Goal: Task Accomplishment & Management: Use online tool/utility

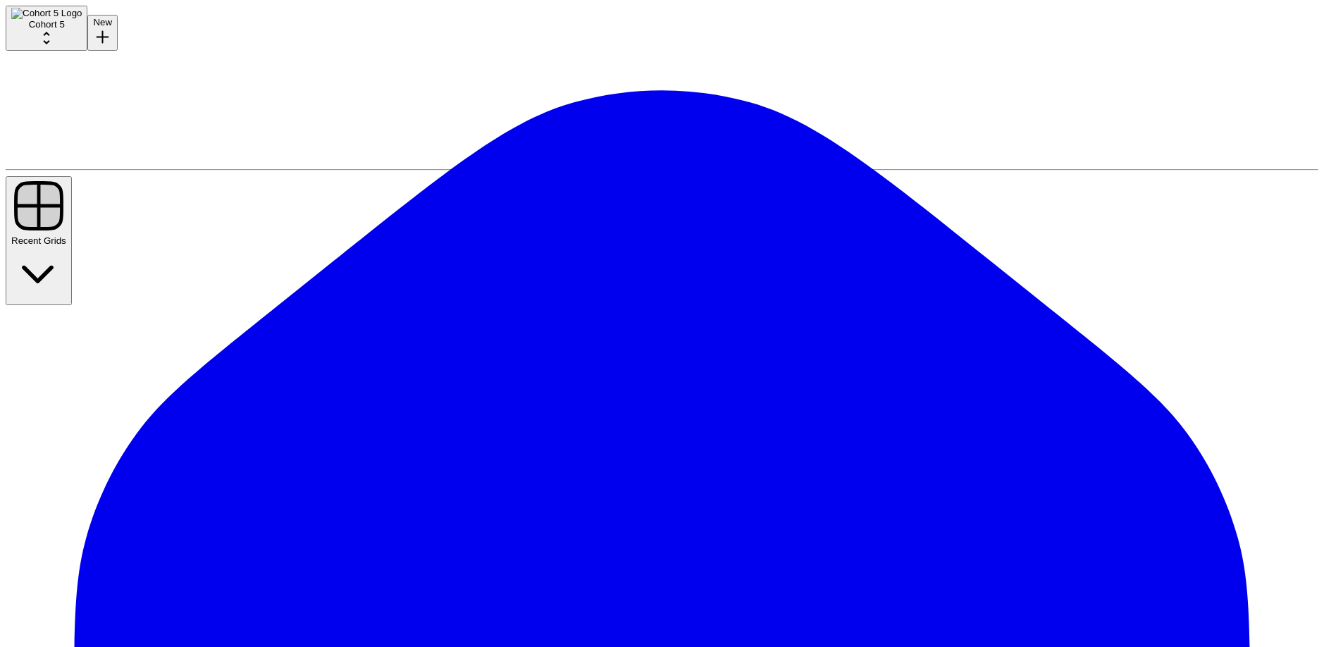
type input "given a brand kit input, create 5 faqs that are based on my brand's information…"
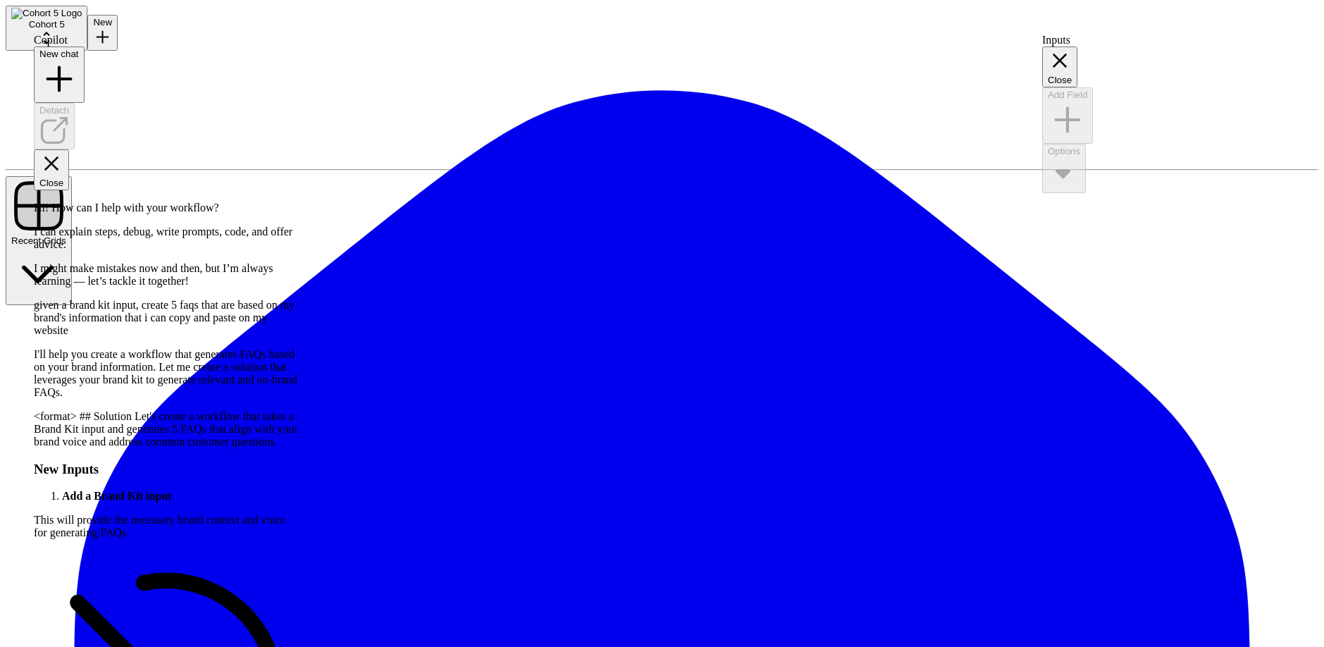
scroll to position [491, 0]
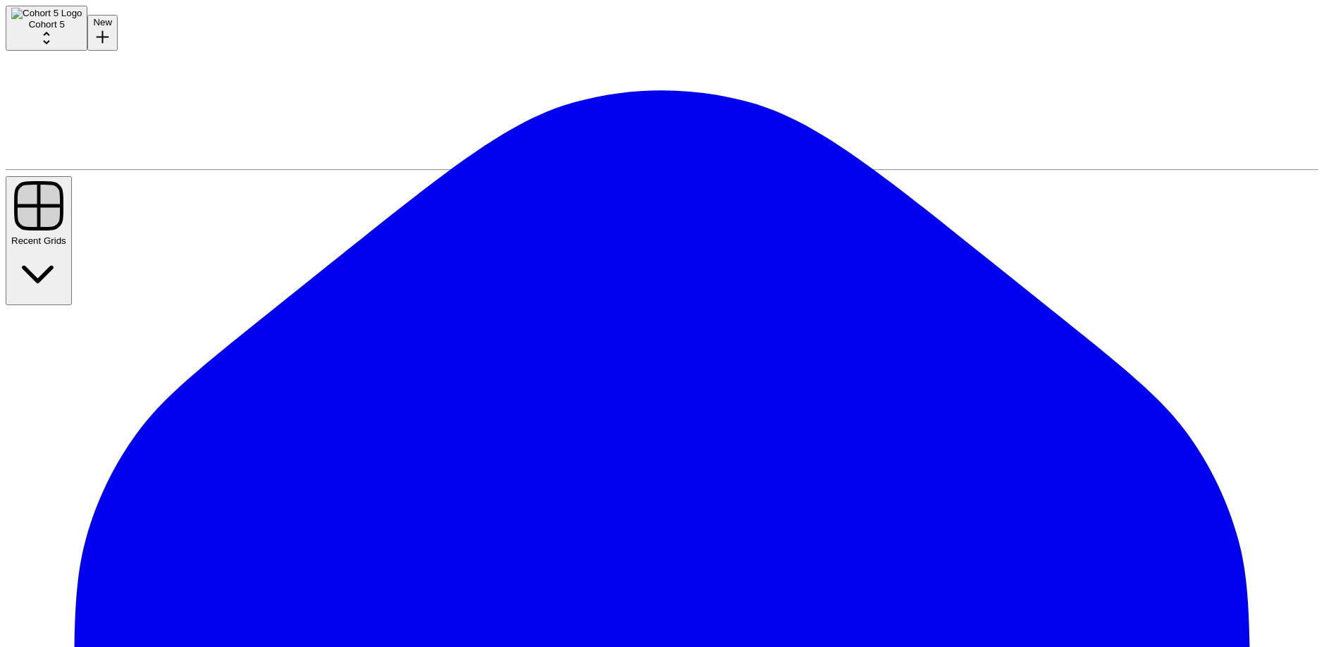
scroll to position [1, 0]
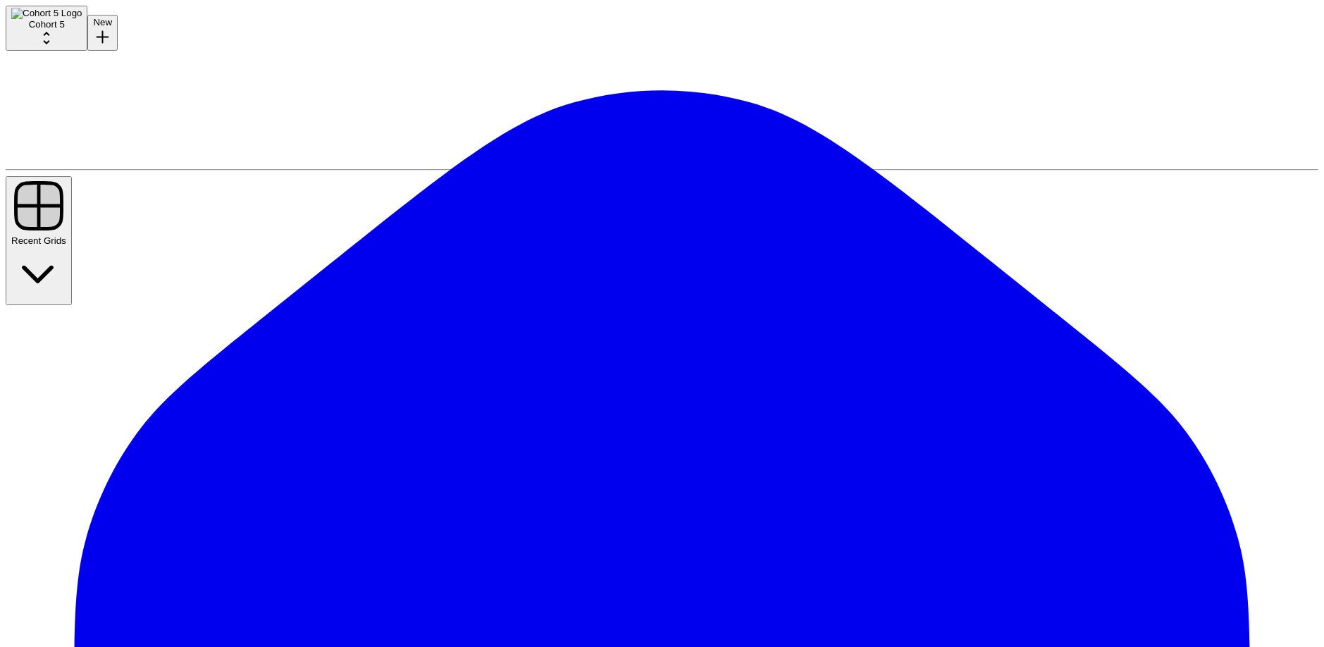
click at [66, 245] on icon "button" at bounding box center [38, 272] width 55 height 55
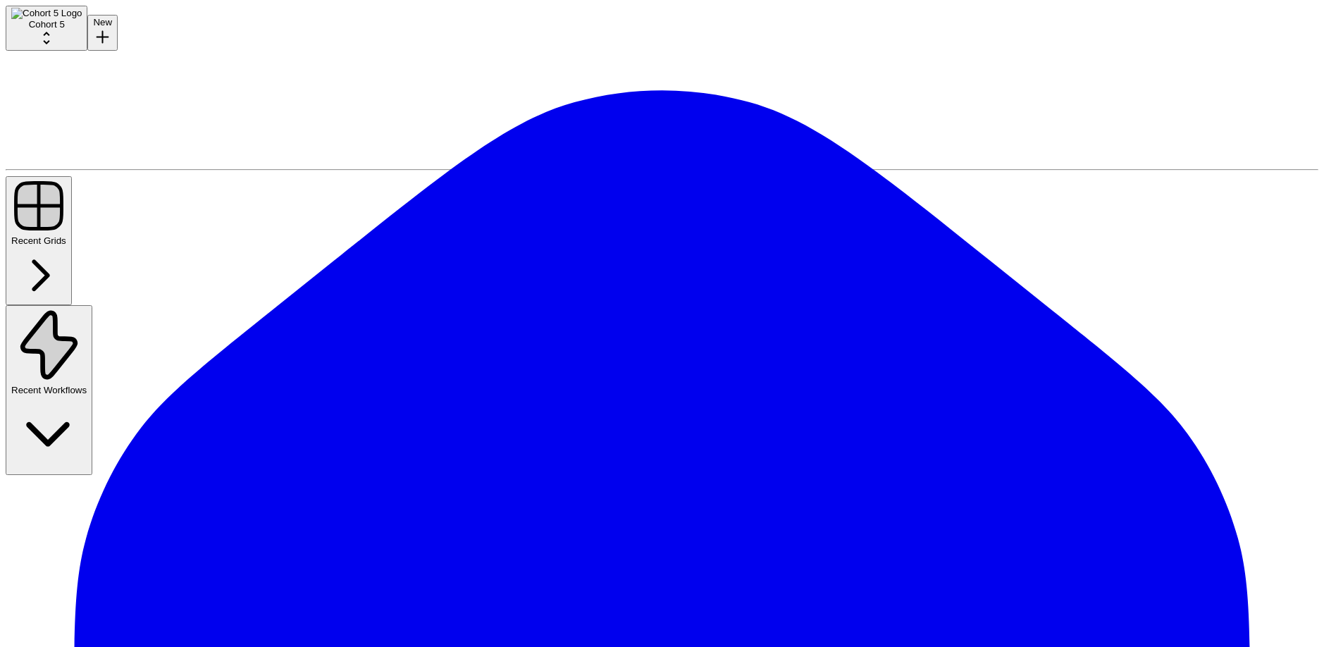
click at [66, 248] on icon "button" at bounding box center [38, 275] width 55 height 55
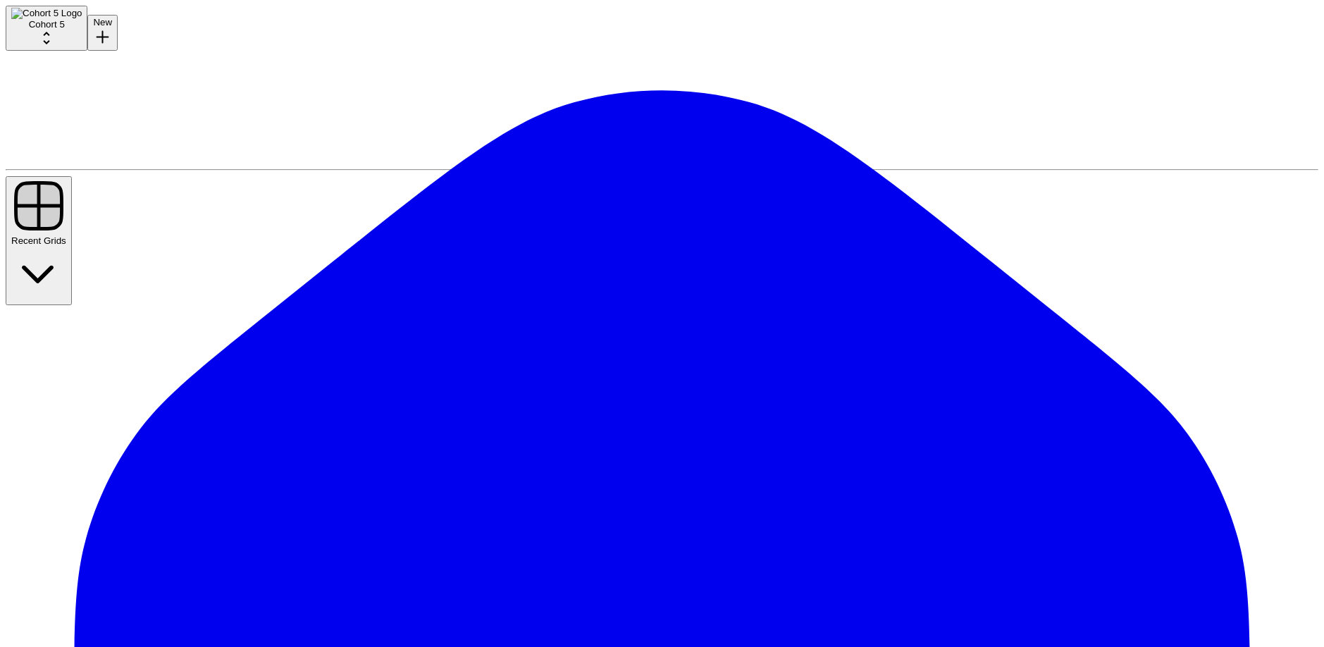
scroll to position [1, 0]
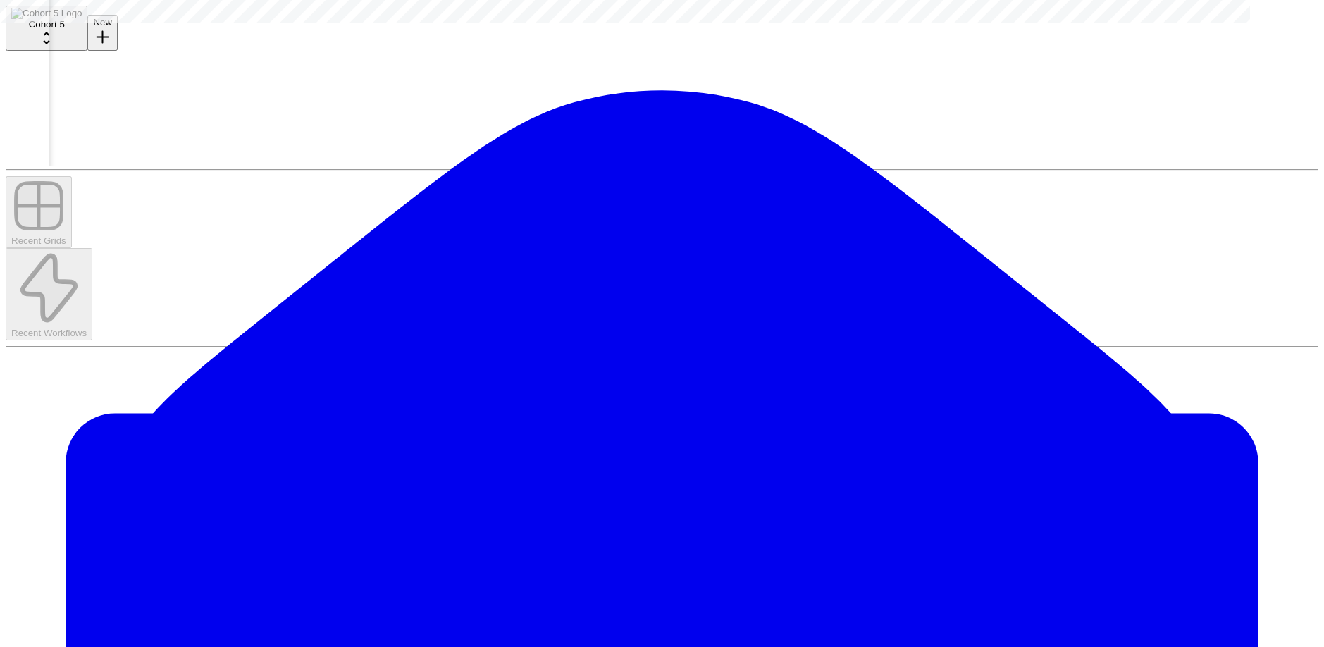
scroll to position [0, 223]
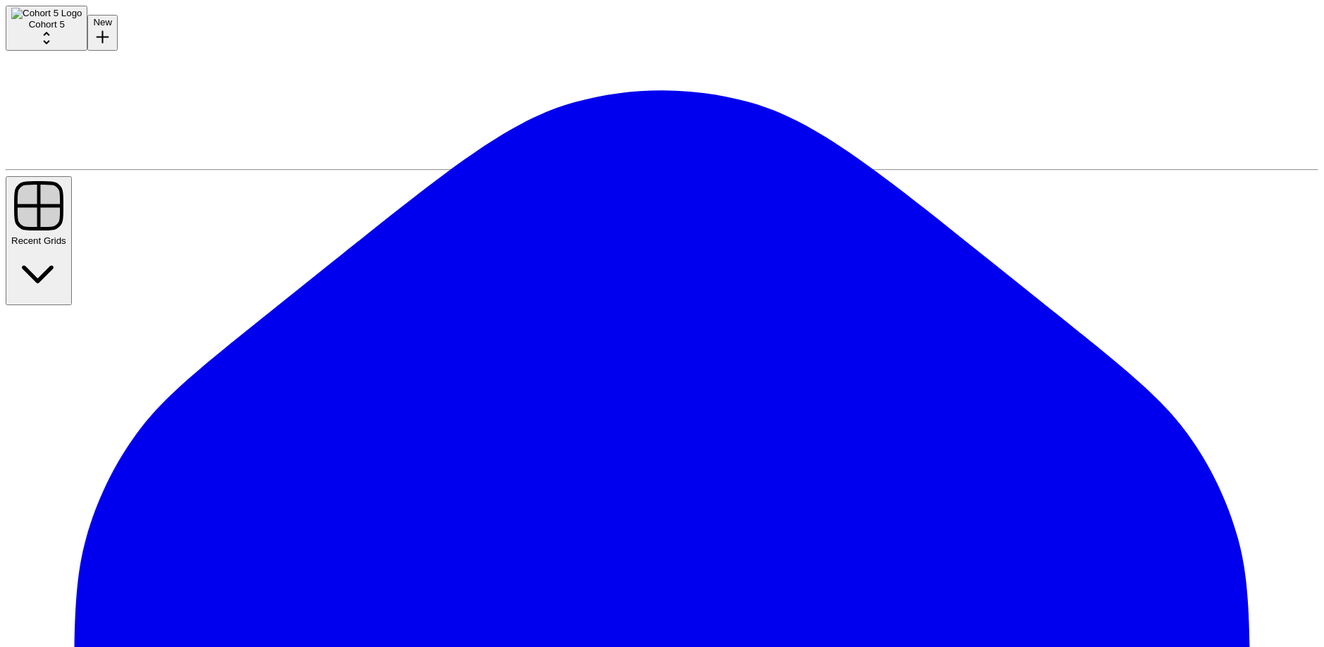
scroll to position [1, 0]
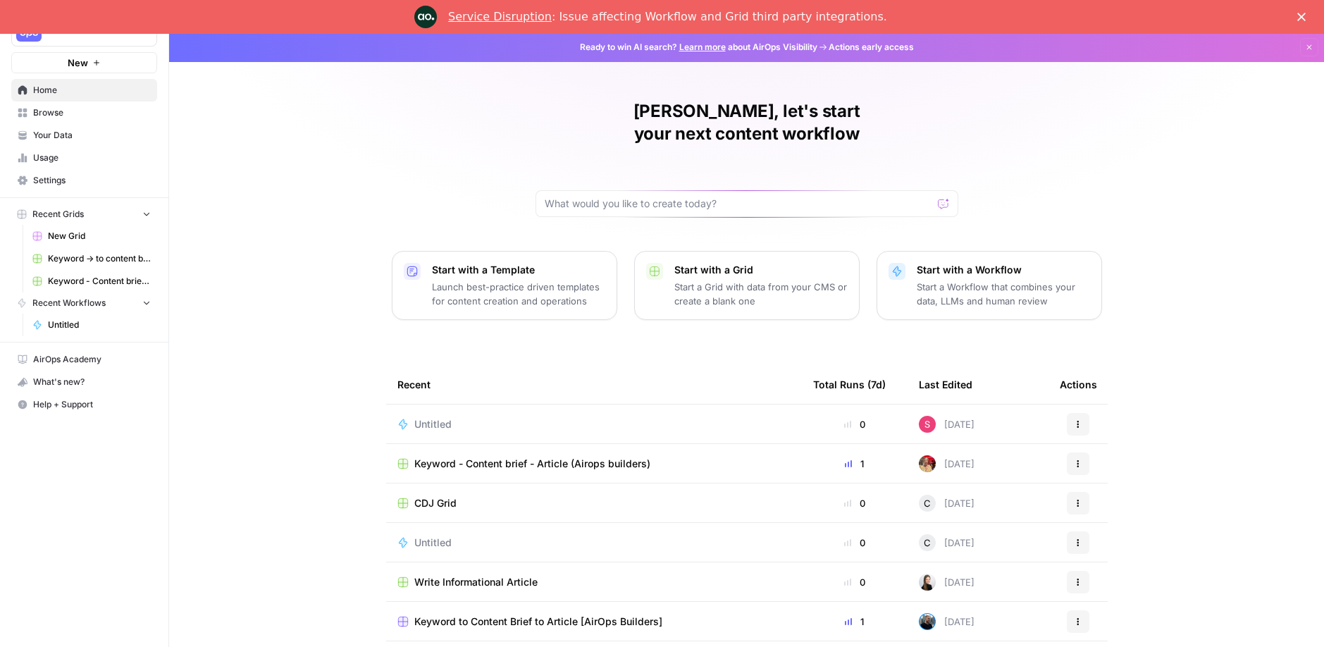
scroll to position [34, 0]
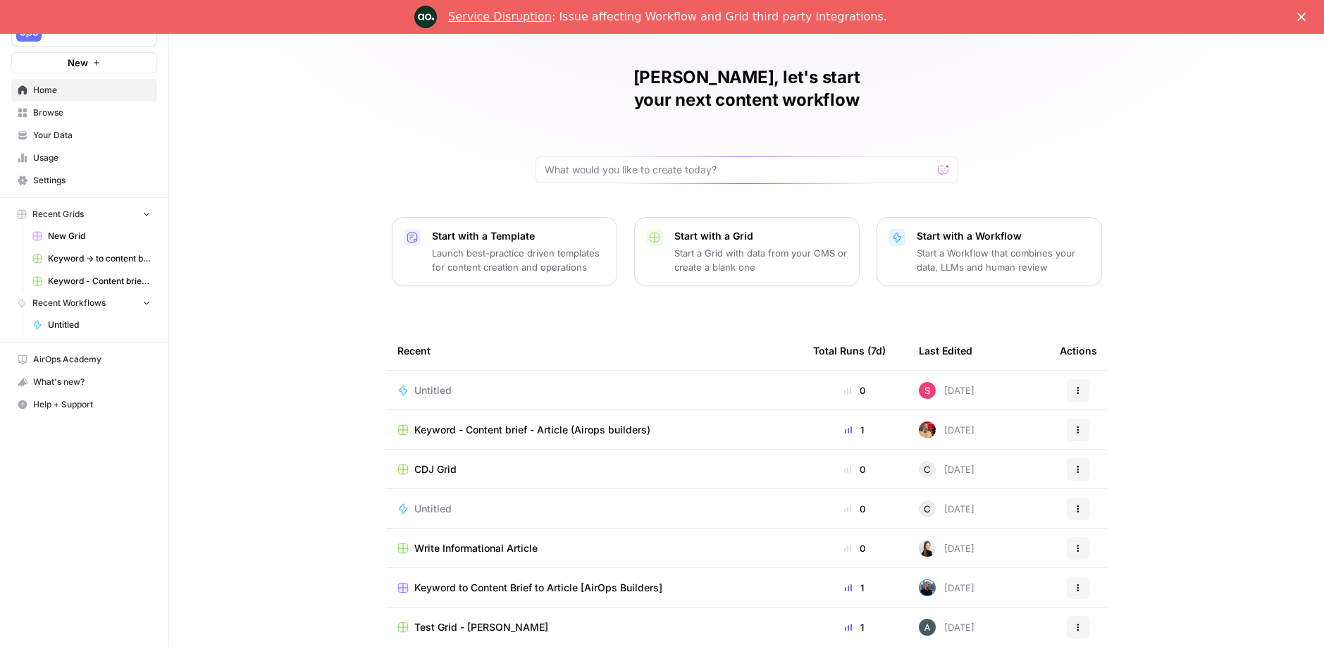
click at [519, 246] on p "Launch best-practice driven templates for content creation and operations" at bounding box center [518, 260] width 173 height 28
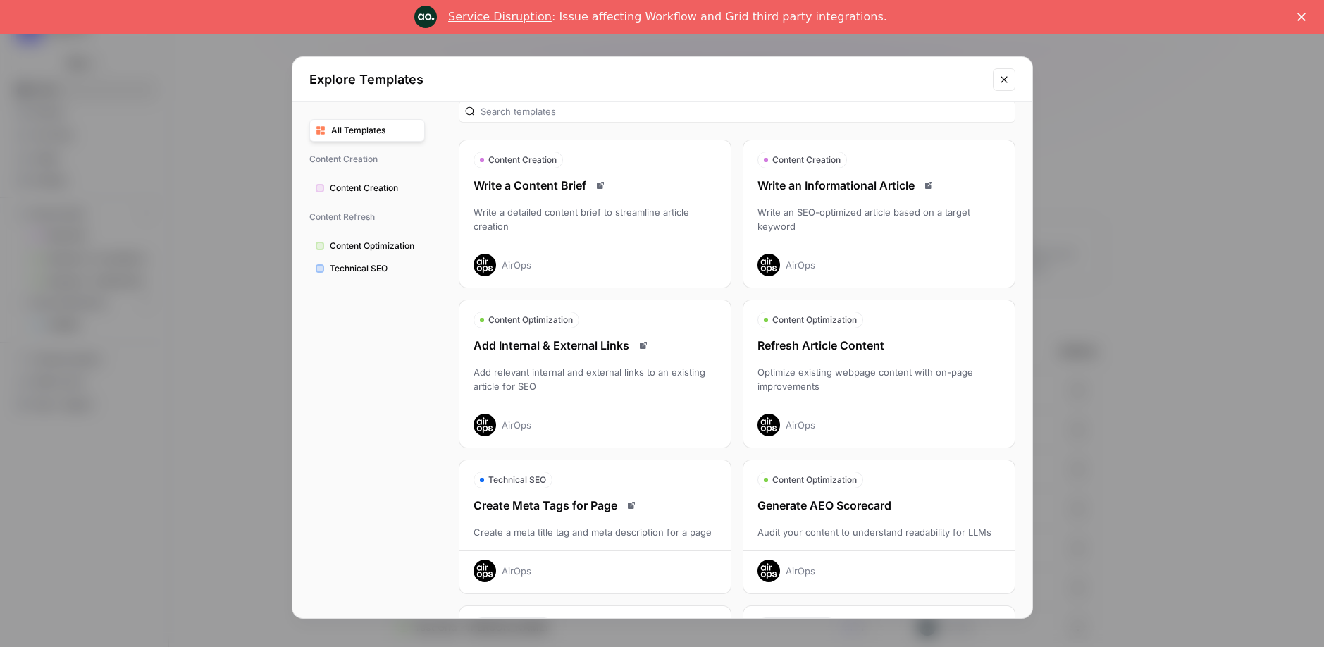
scroll to position [0, 0]
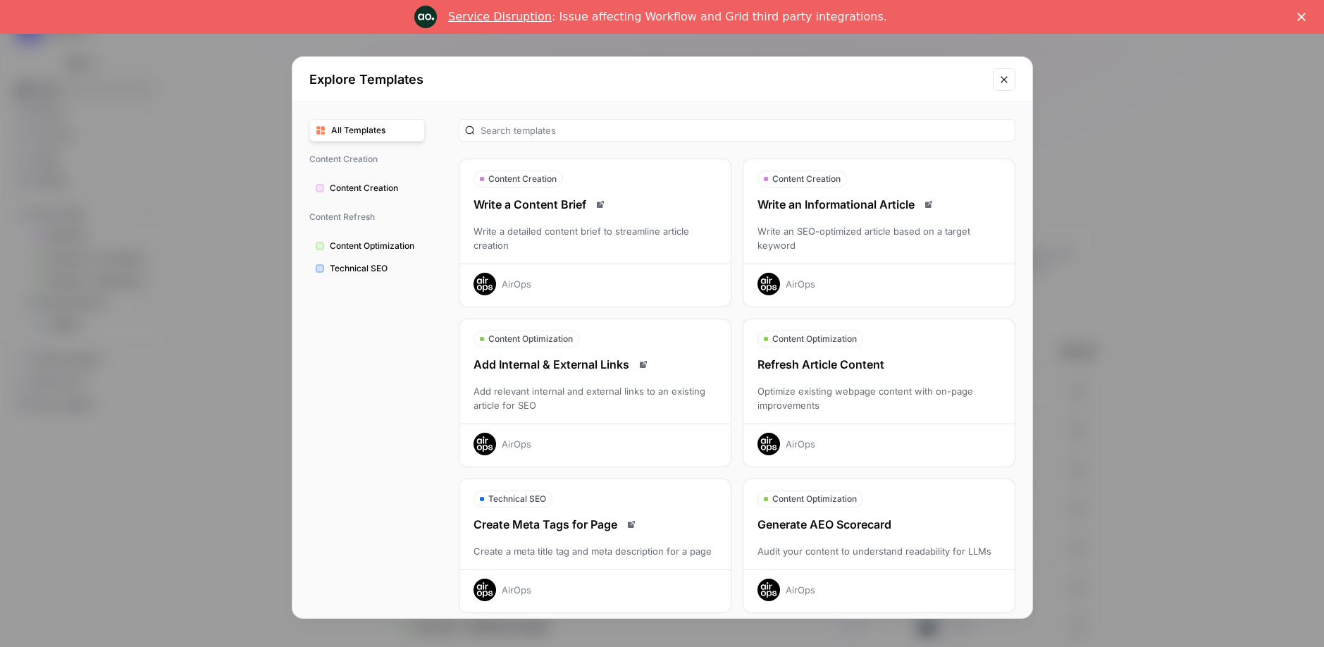
click at [1001, 80] on icon "Close modal" at bounding box center [1004, 79] width 6 height 6
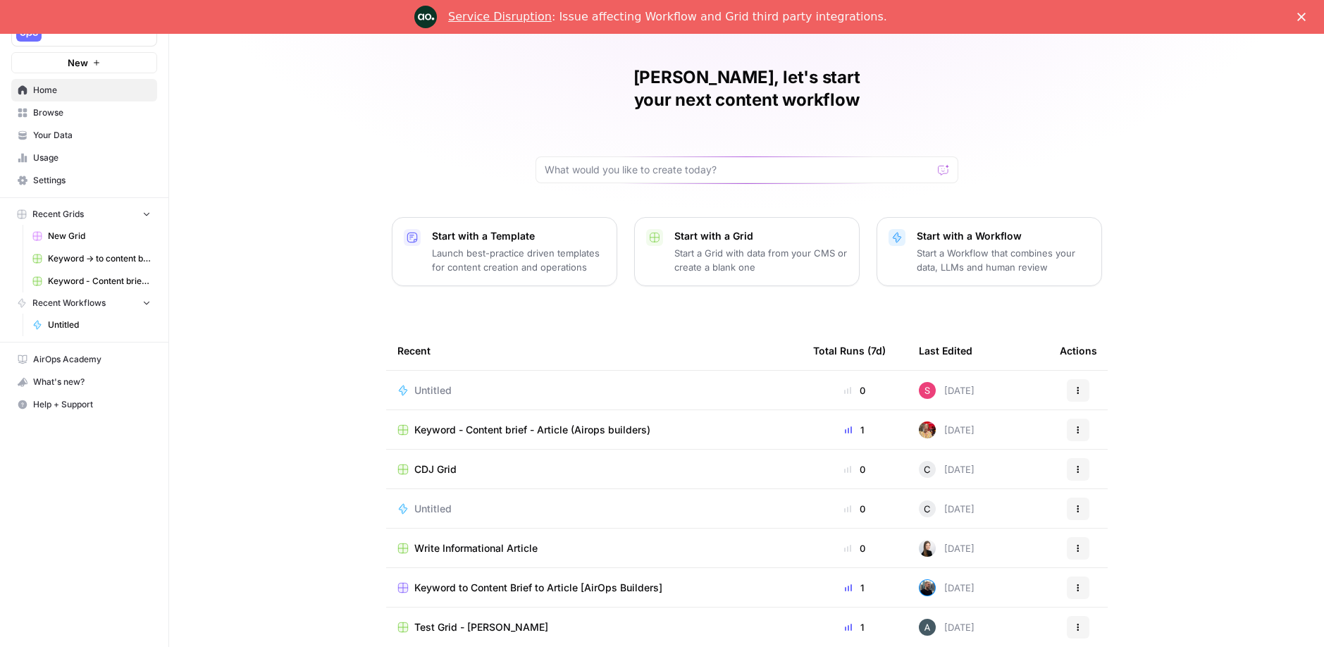
click at [56, 116] on span "Browse" at bounding box center [92, 112] width 118 height 13
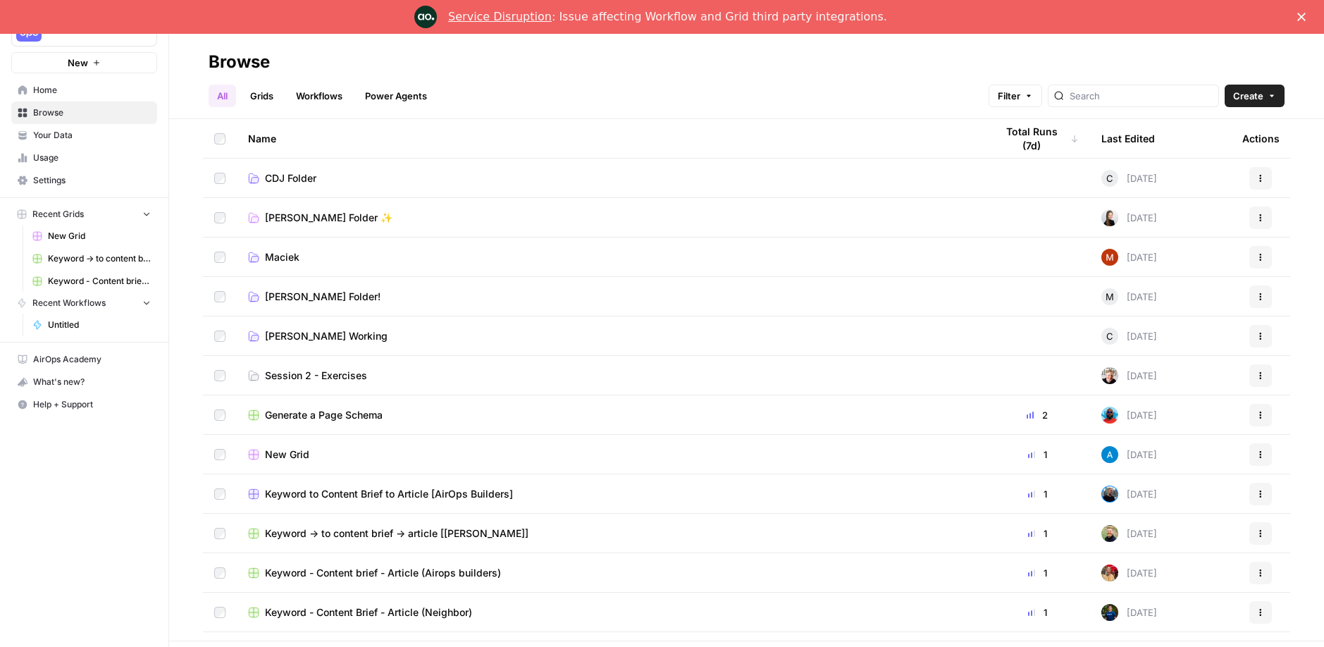
click at [342, 373] on span "Session 2 - Exercises" at bounding box center [316, 376] width 102 height 14
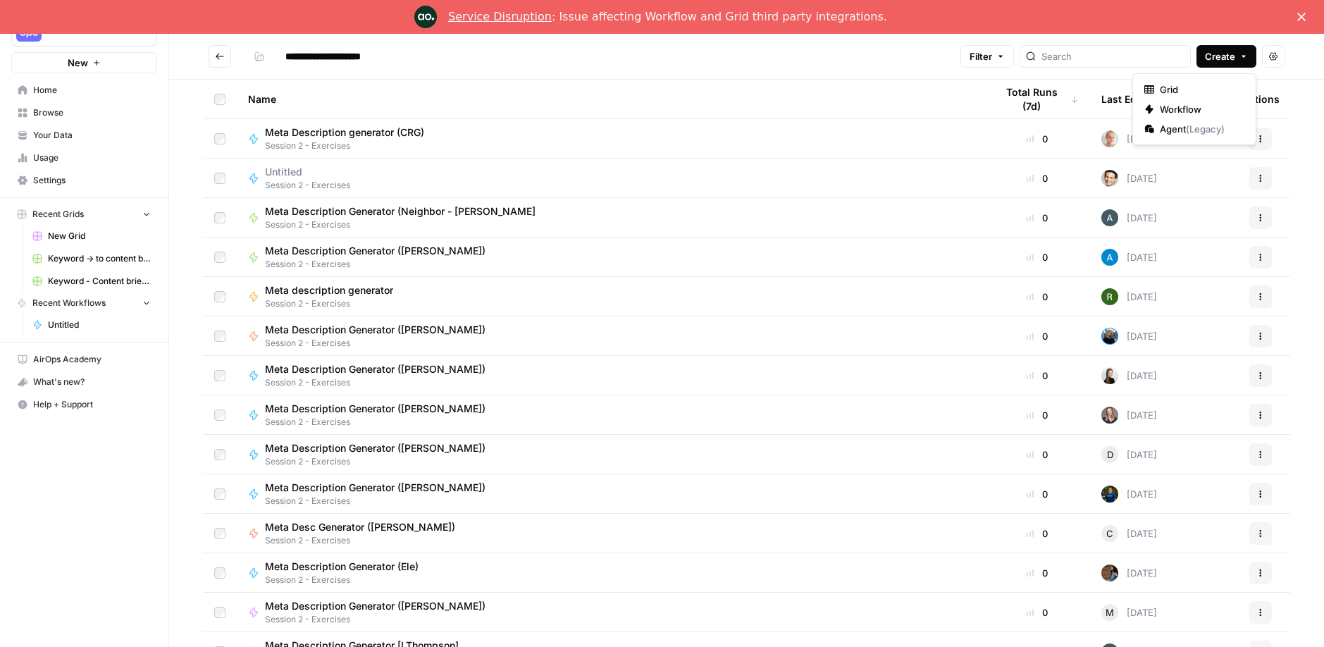
click at [1221, 57] on span "Create" at bounding box center [1220, 56] width 30 height 14
click at [1182, 107] on span "Workflow" at bounding box center [1199, 109] width 79 height 14
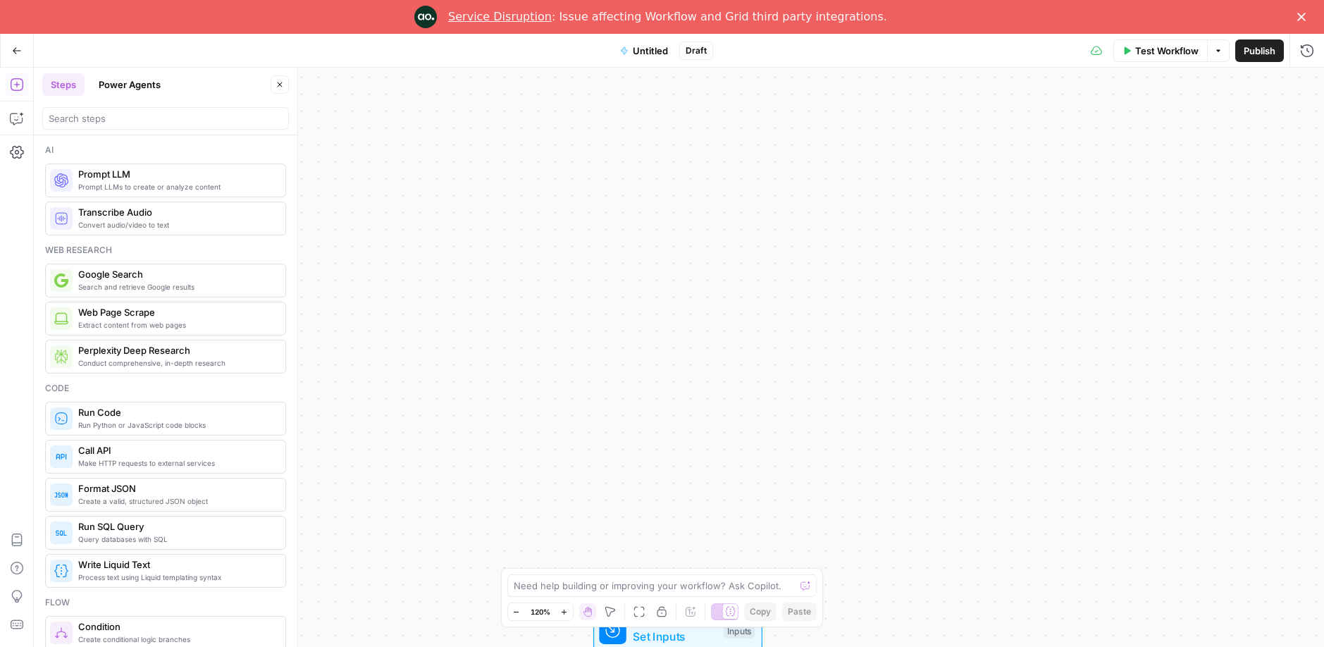
click at [653, 47] on span "Untitled" at bounding box center [650, 51] width 35 height 14
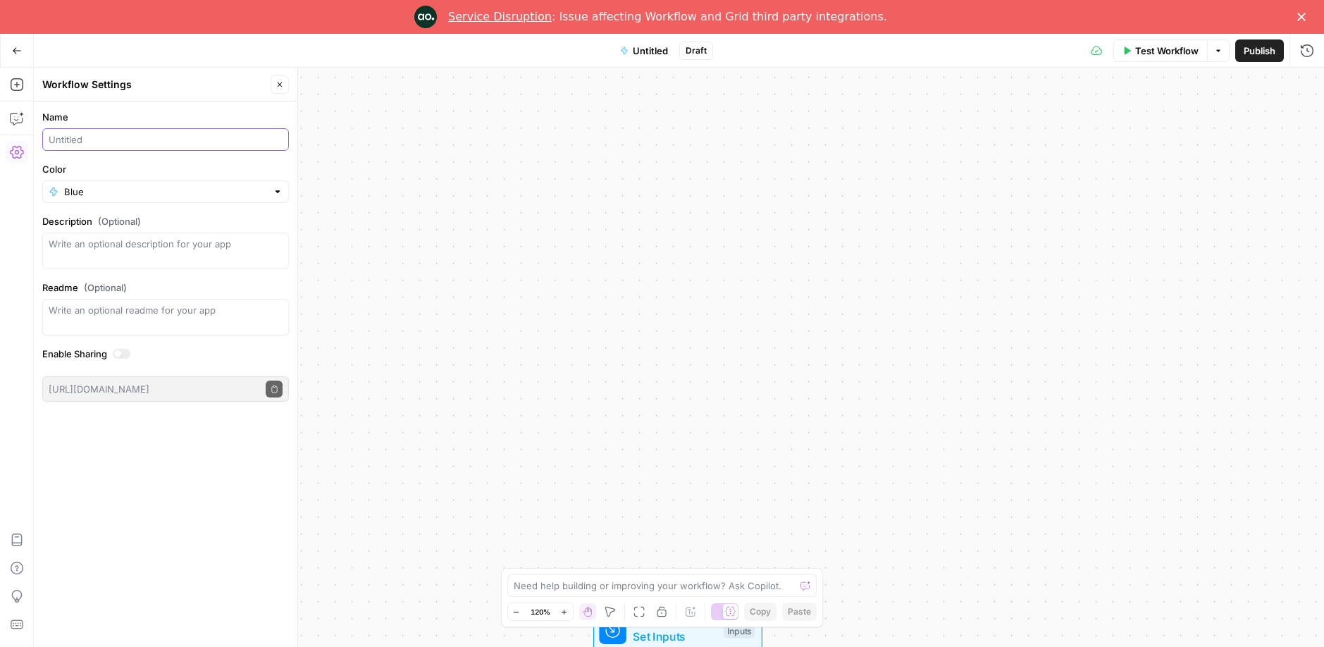
click at [150, 139] on input "Name" at bounding box center [166, 139] width 234 height 14
type input "Meta Description Generator (Shannon)"
click at [181, 187] on input "Color" at bounding box center [165, 192] width 203 height 14
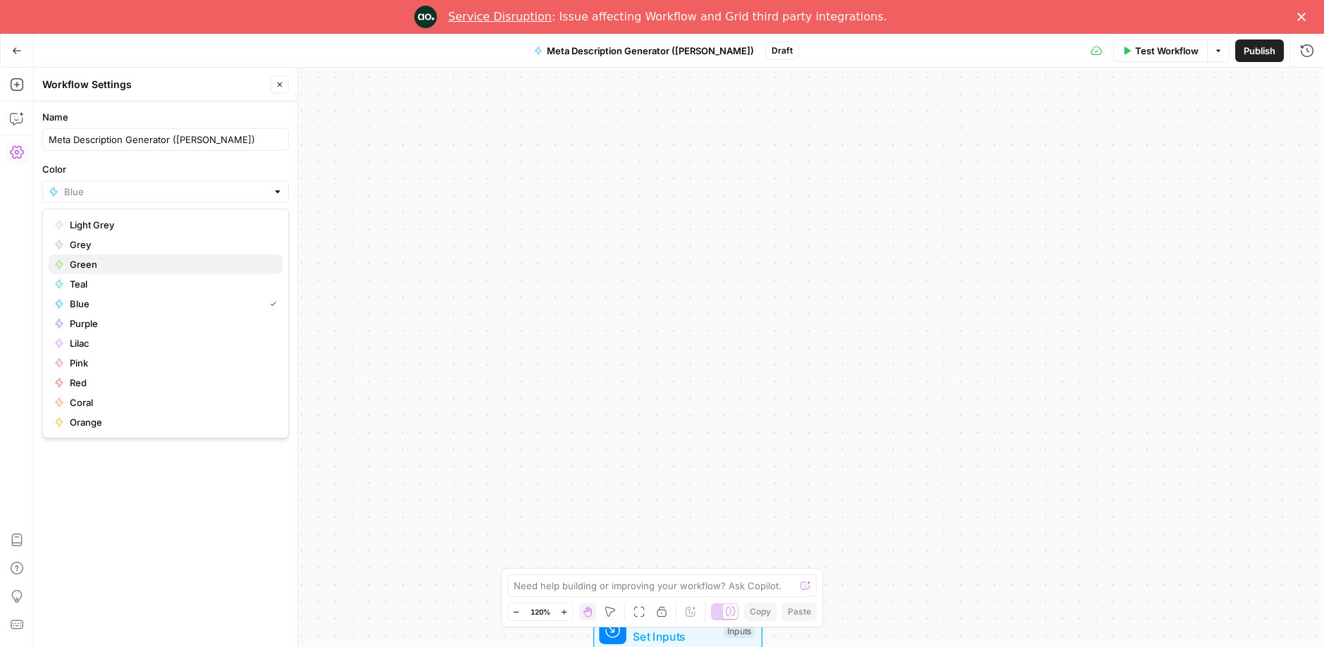
click at [97, 266] on span "Green" at bounding box center [171, 264] width 202 height 14
type input "Green"
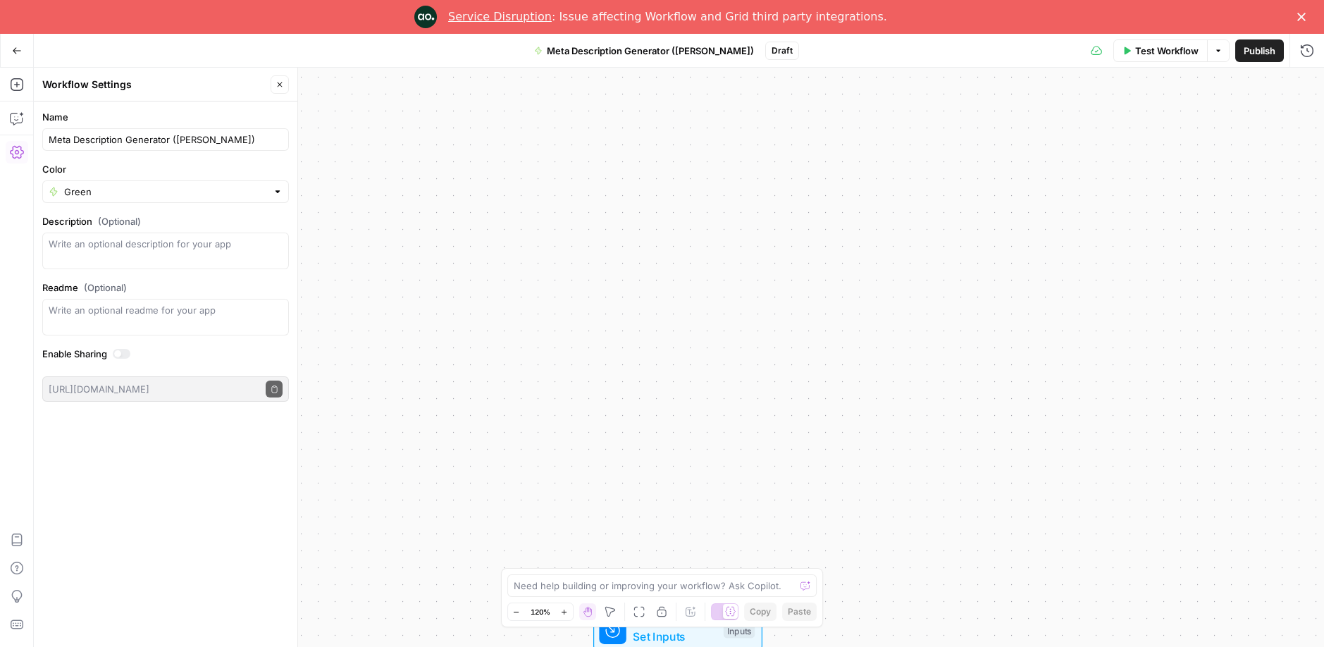
click at [18, 54] on icon "button" at bounding box center [17, 51] width 10 height 10
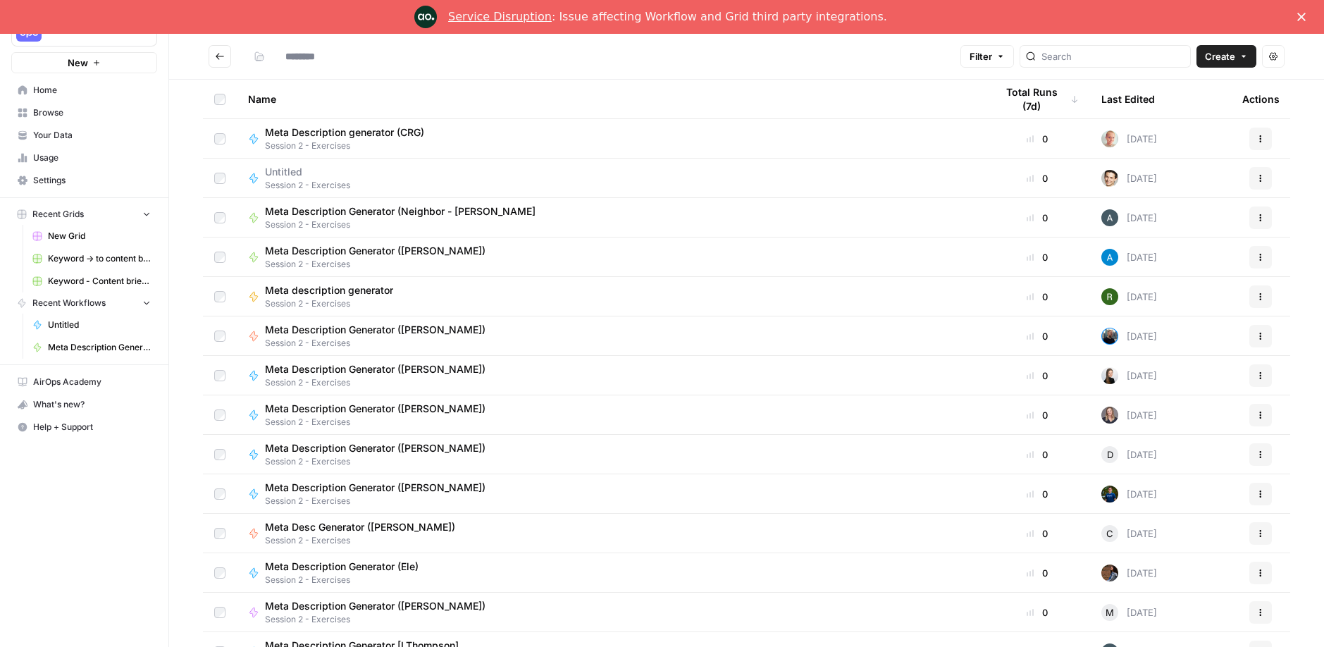
type input "**********"
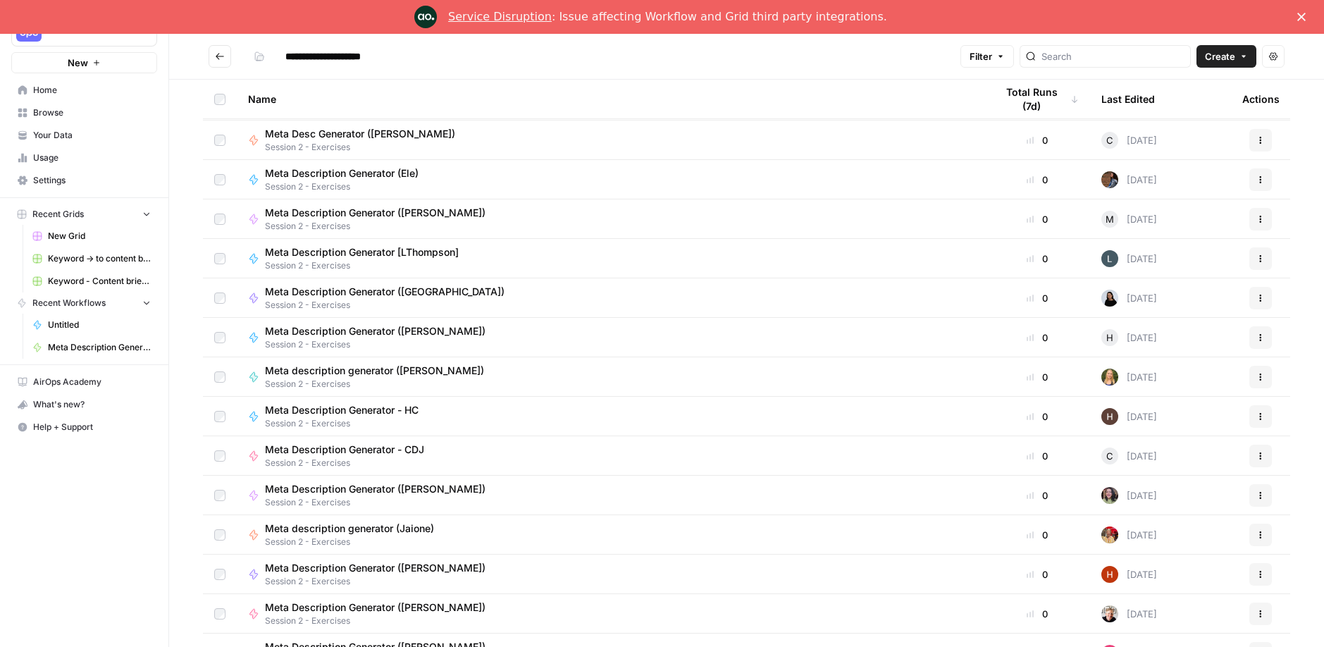
scroll to position [417, 0]
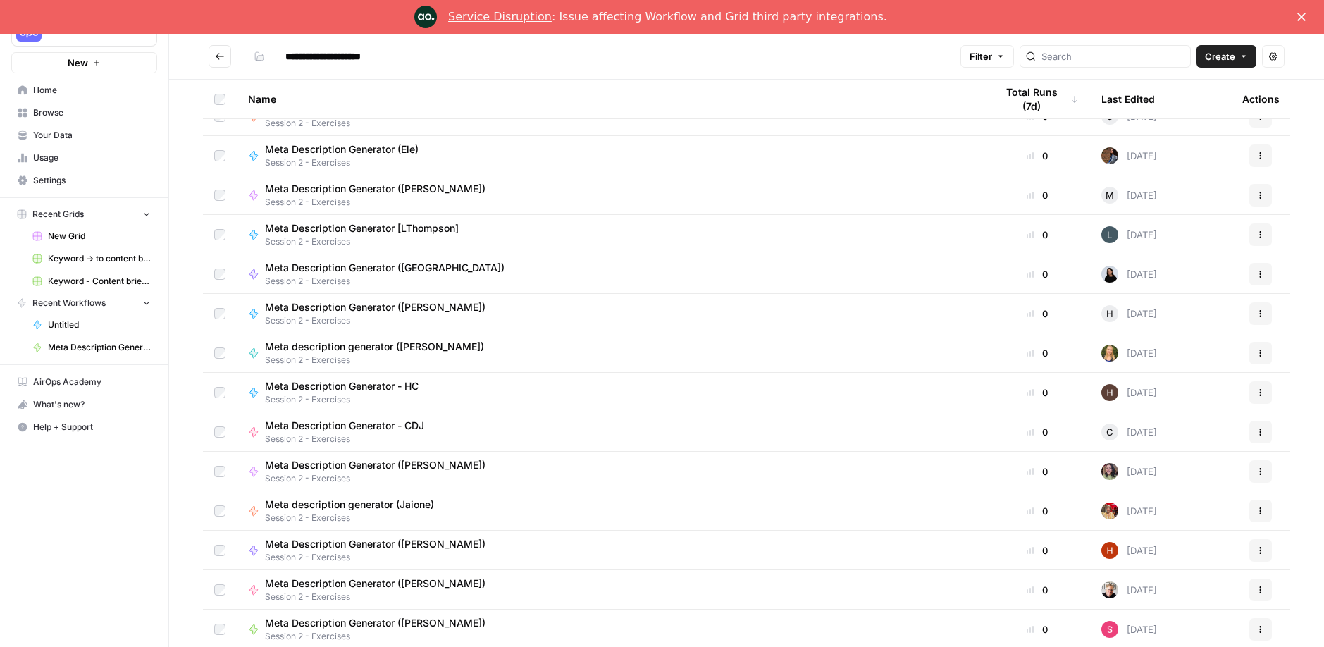
click at [466, 621] on div "Meta Description Generator (Shannon) Session 2 - Exercises" at bounding box center [610, 629] width 725 height 27
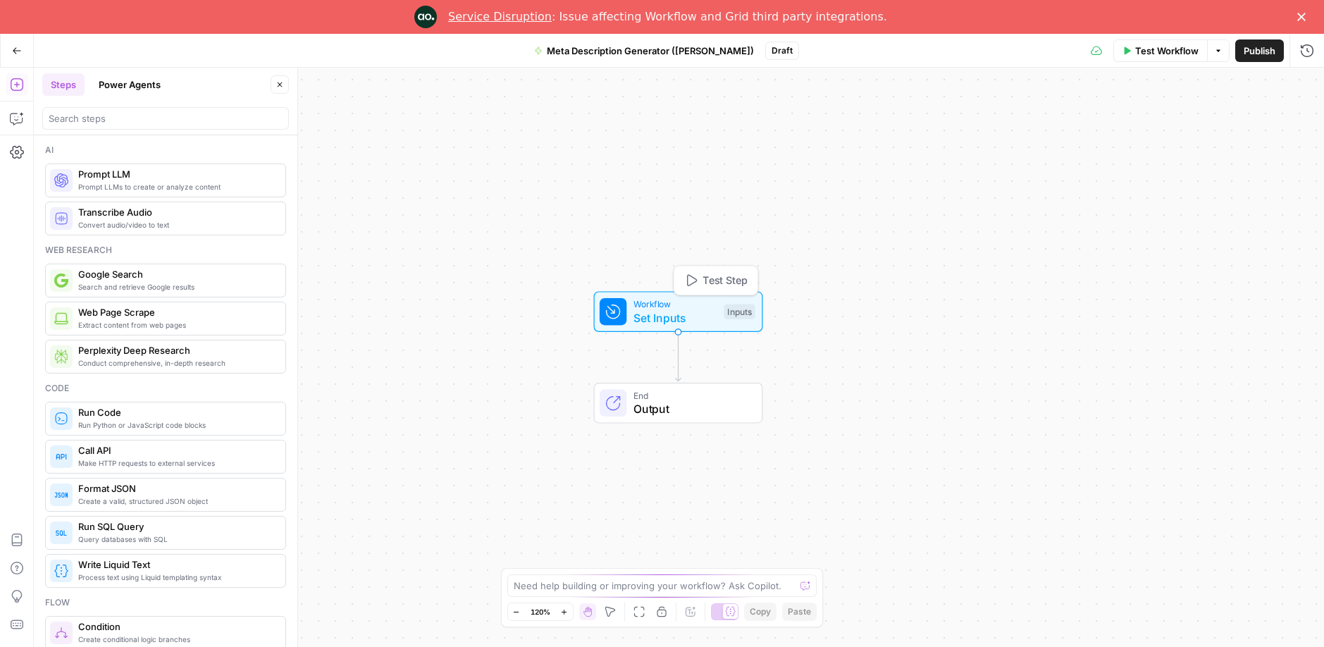
click at [650, 319] on span "Set Inputs" at bounding box center [676, 317] width 84 height 17
click at [1200, 124] on button "Add Field" at bounding box center [1171, 129] width 235 height 23
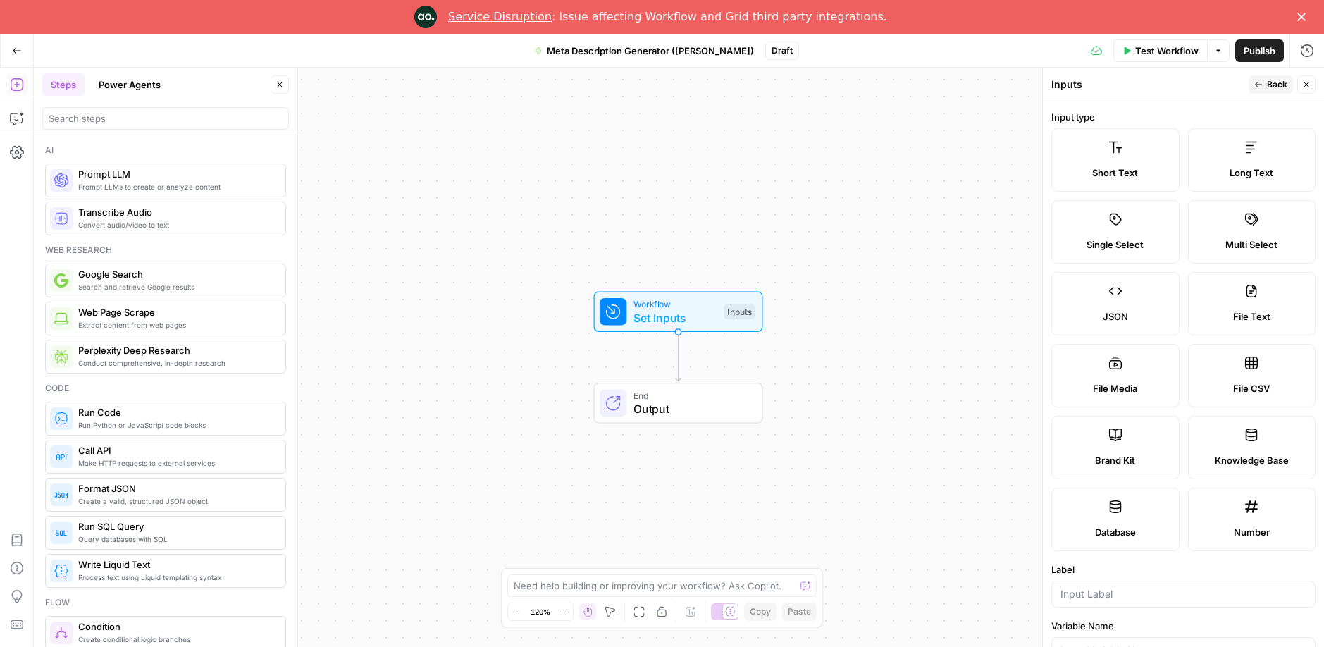
click at [1109, 459] on span "Brand Kit" at bounding box center [1115, 460] width 40 height 14
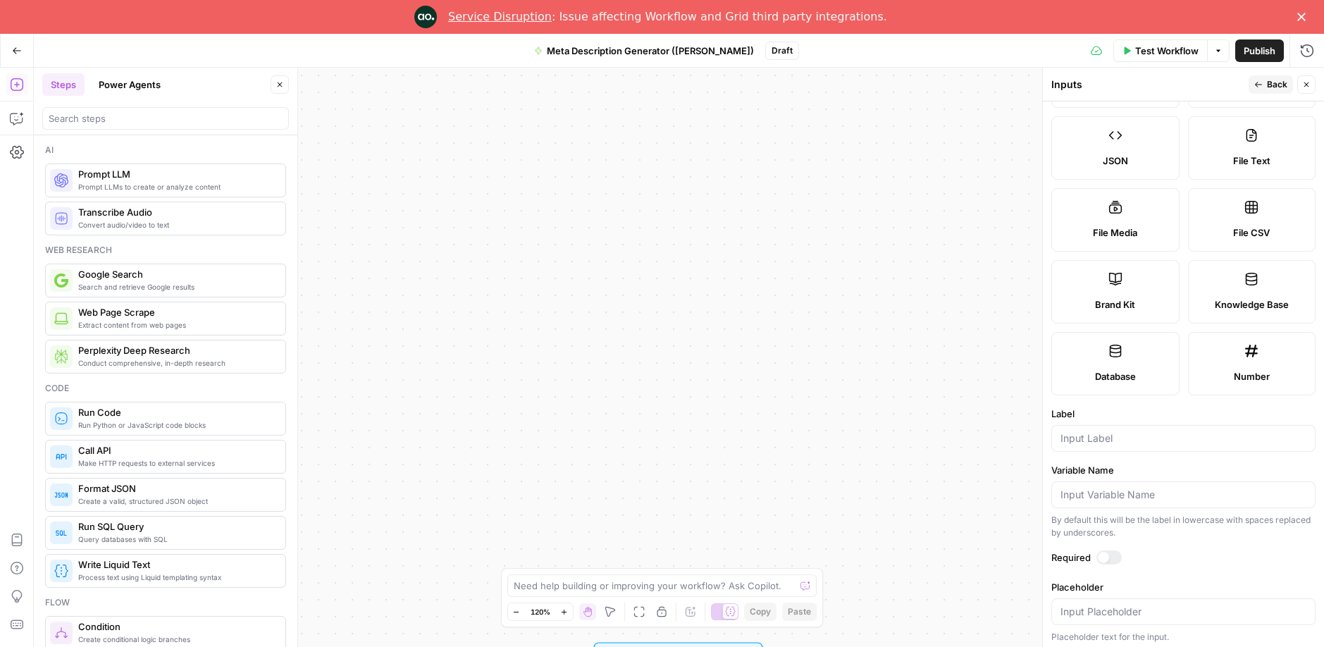
scroll to position [161, 0]
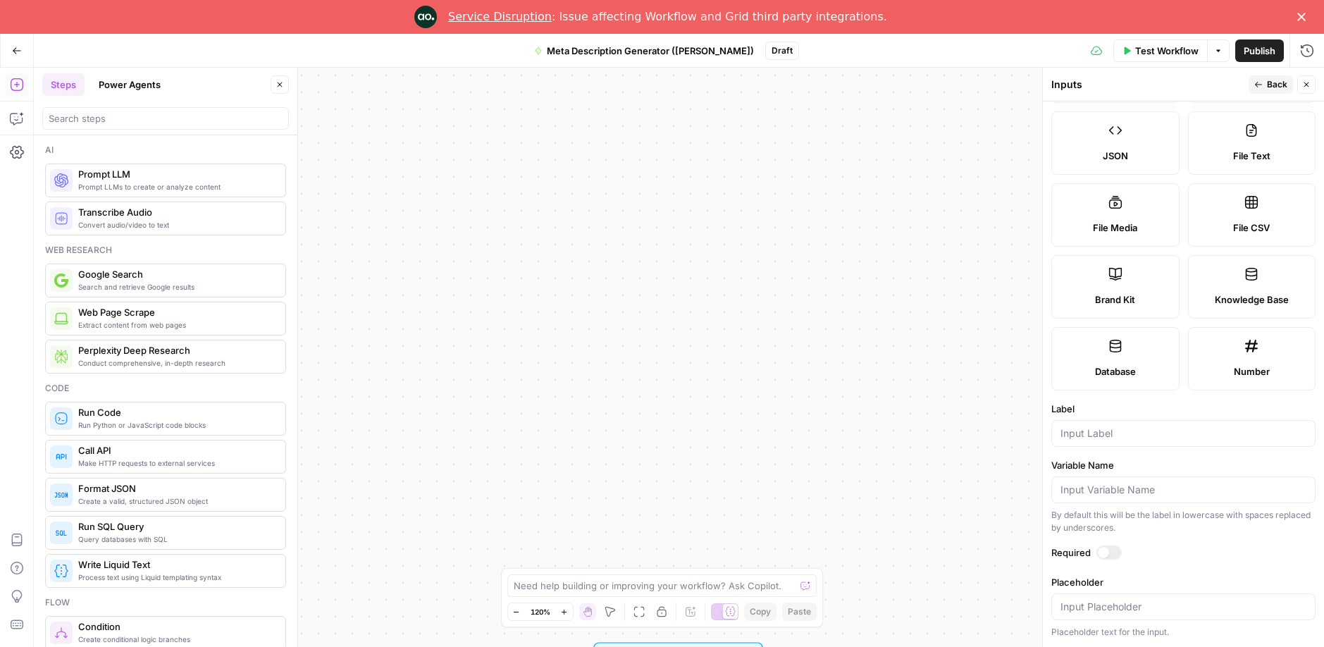
click at [1271, 85] on span "Back" at bounding box center [1277, 84] width 20 height 13
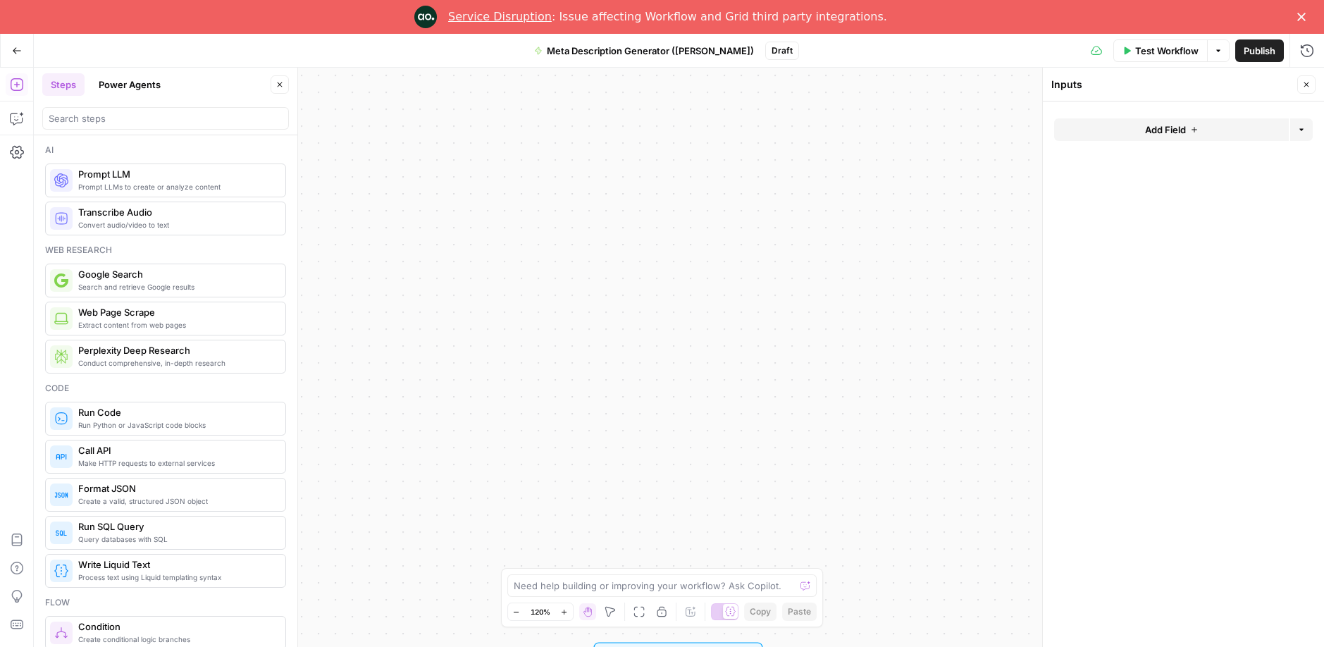
click at [1263, 131] on button "Add Field" at bounding box center [1171, 129] width 235 height 23
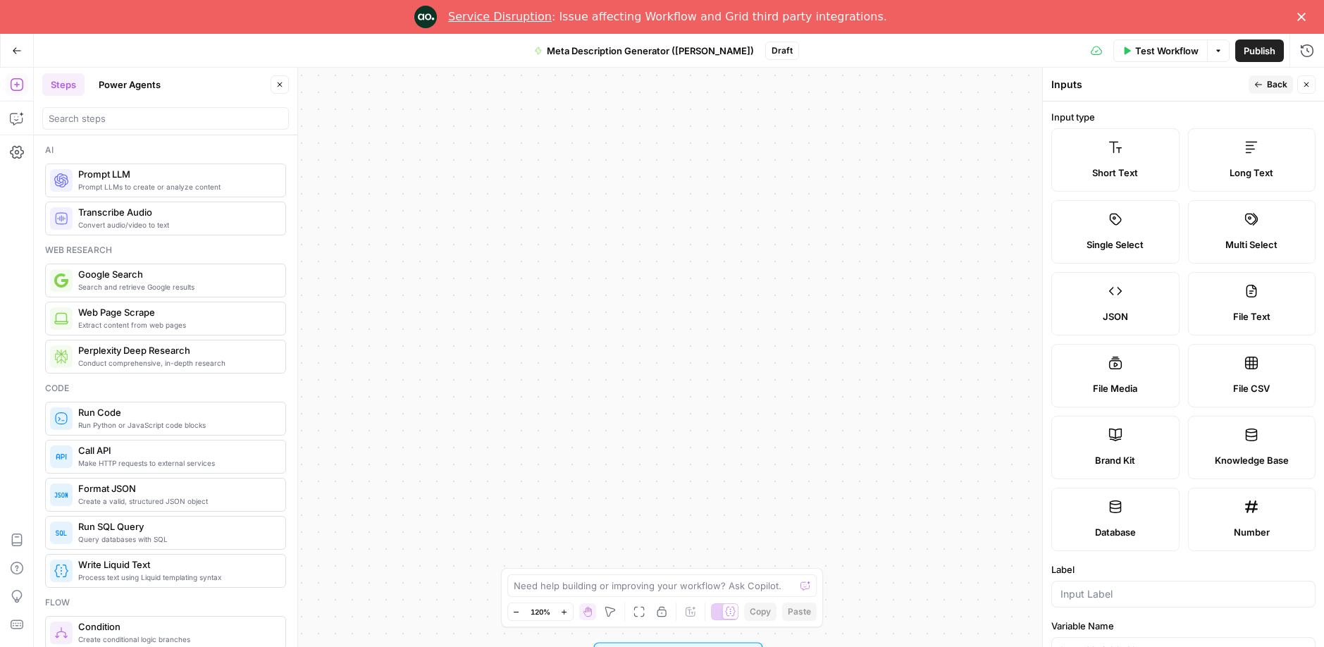
click at [1135, 436] on label "Brand Kit" at bounding box center [1115, 447] width 128 height 63
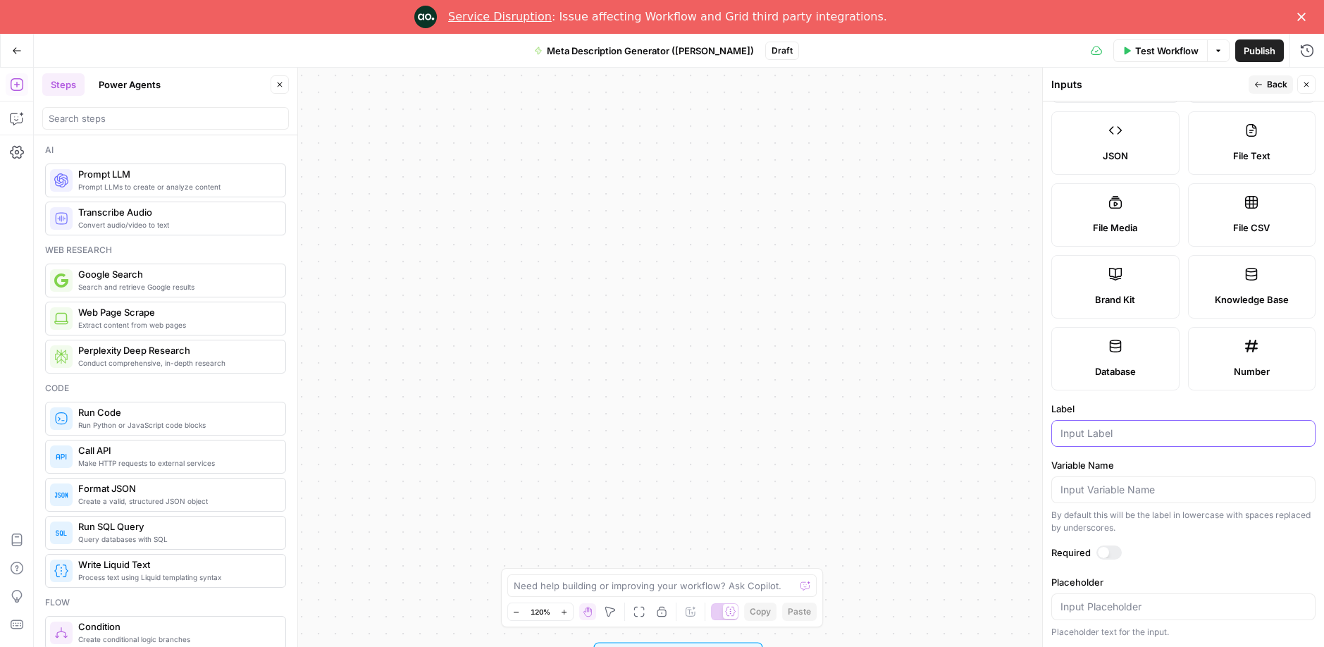
click at [1135, 436] on input "Label" at bounding box center [1184, 433] width 246 height 14
click at [1309, 83] on icon "button" at bounding box center [1306, 84] width 8 height 8
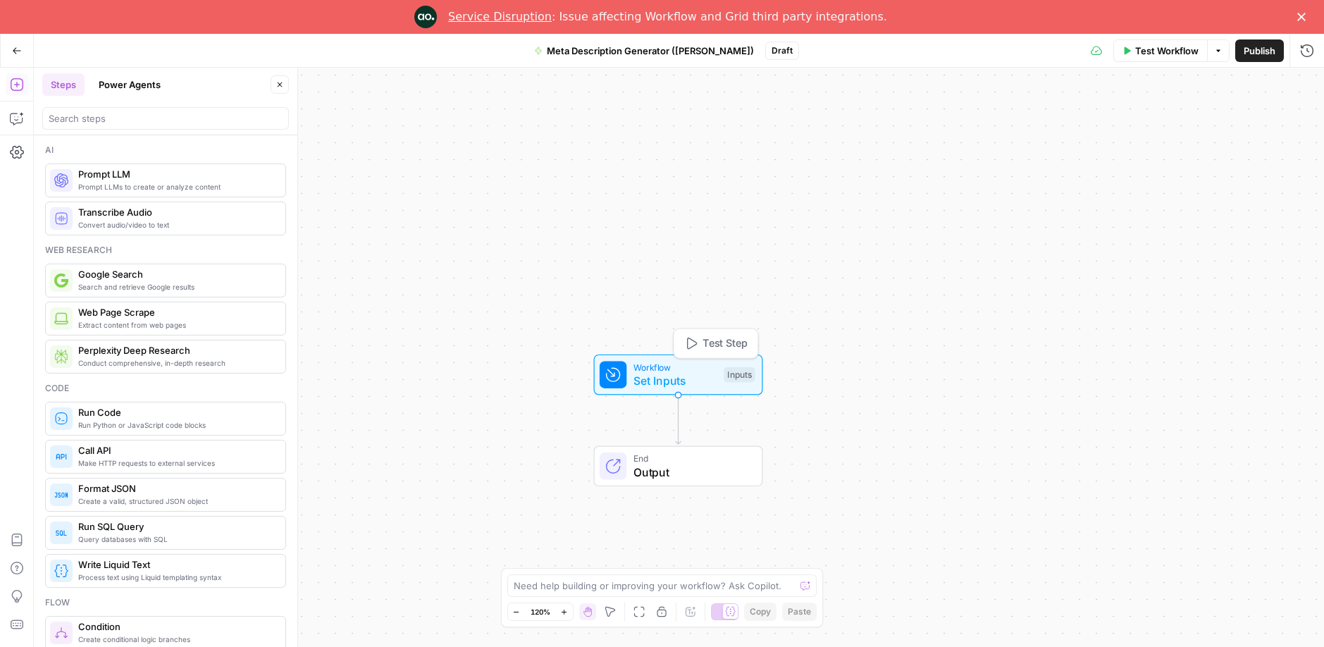
click at [683, 375] on span "Set Inputs" at bounding box center [676, 380] width 84 height 17
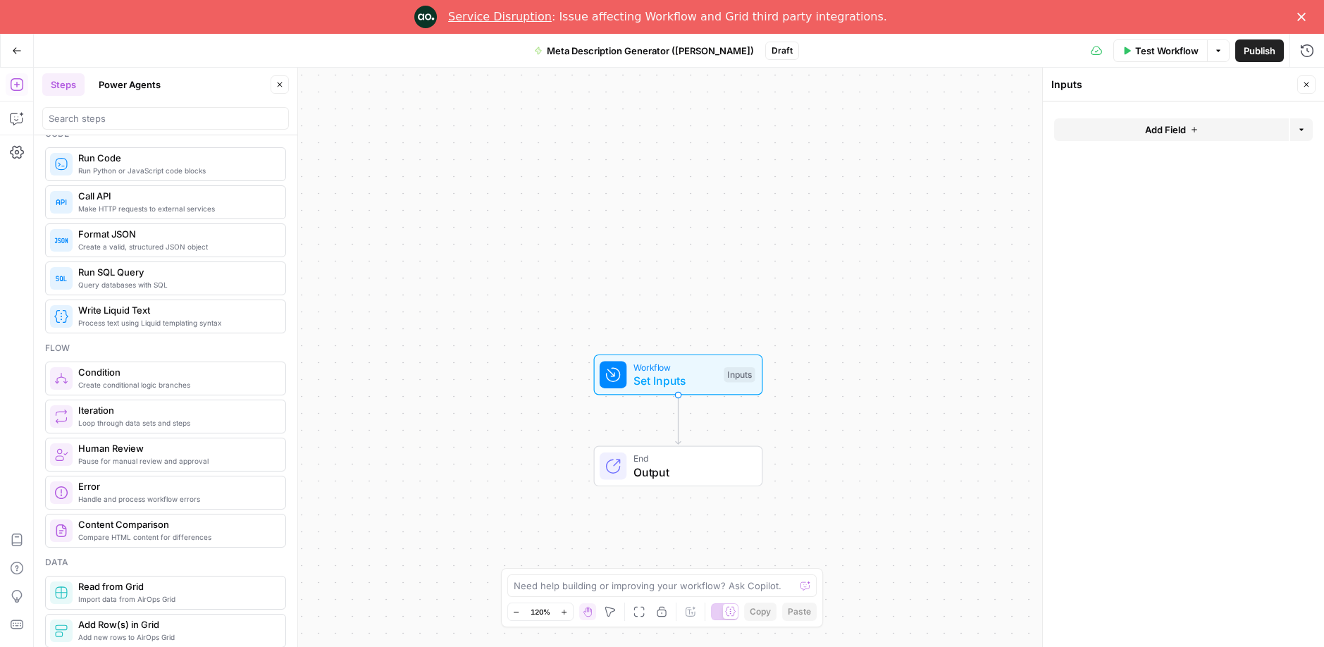
scroll to position [0, 0]
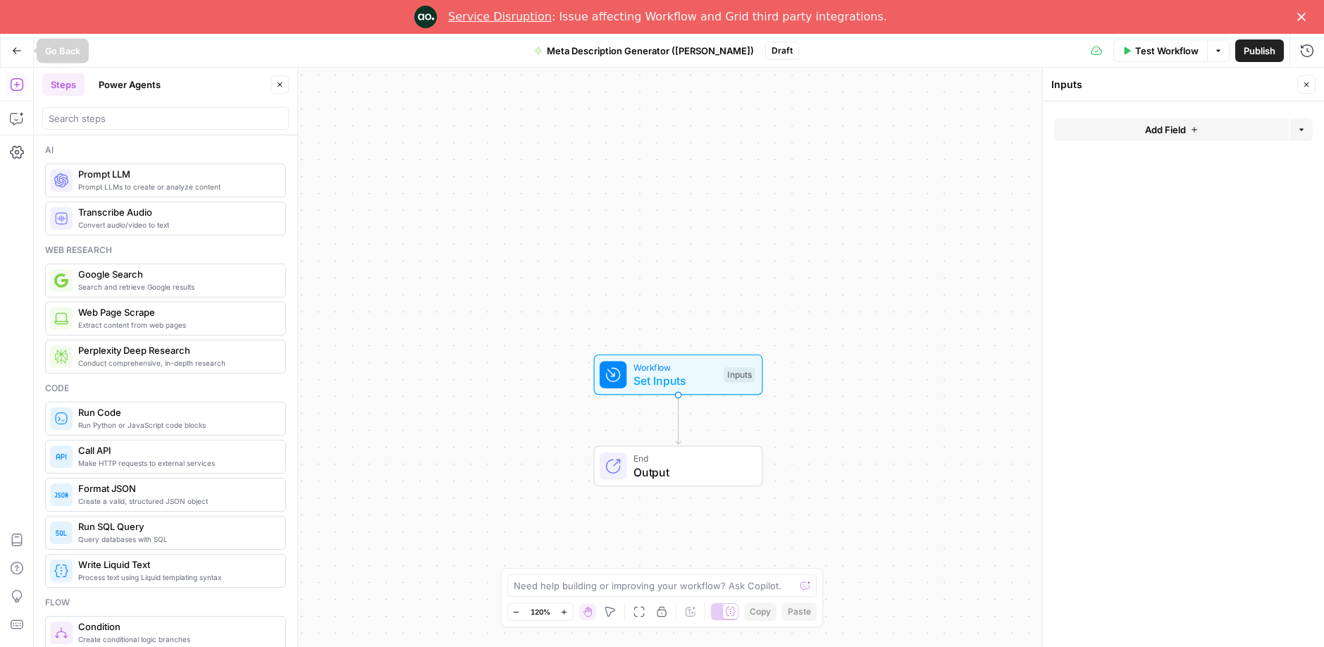
click at [16, 54] on icon "button" at bounding box center [17, 51] width 10 height 10
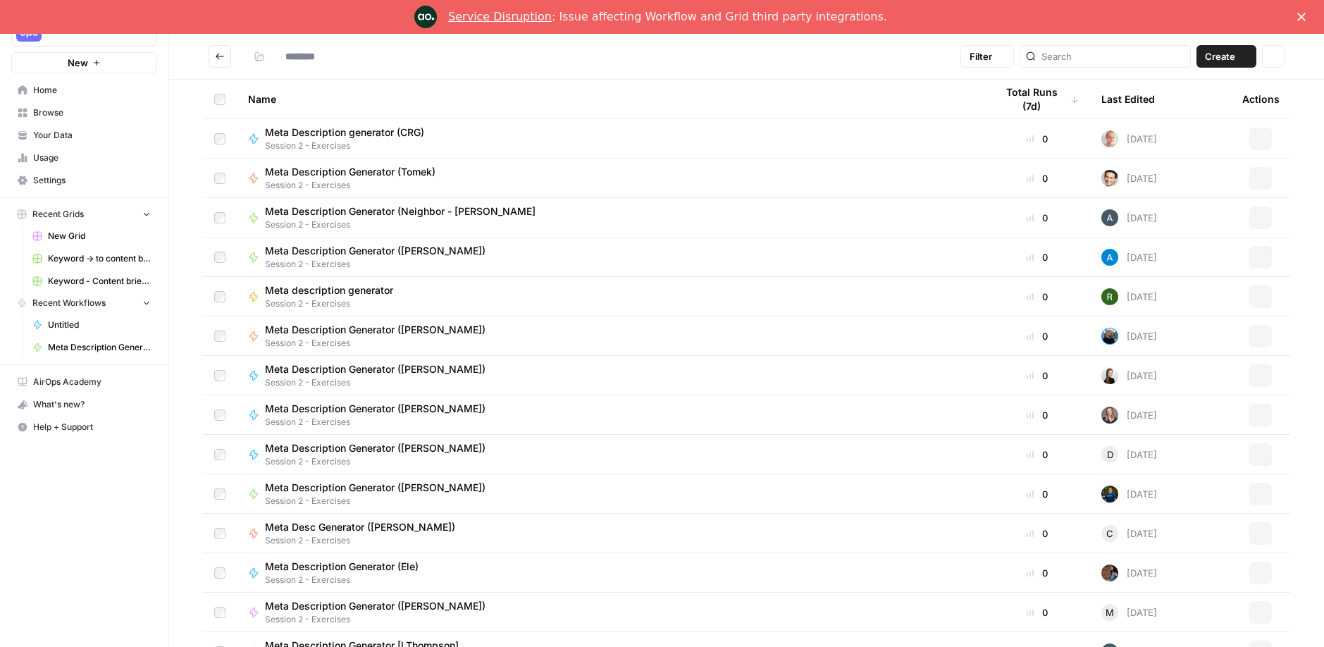
type input "**********"
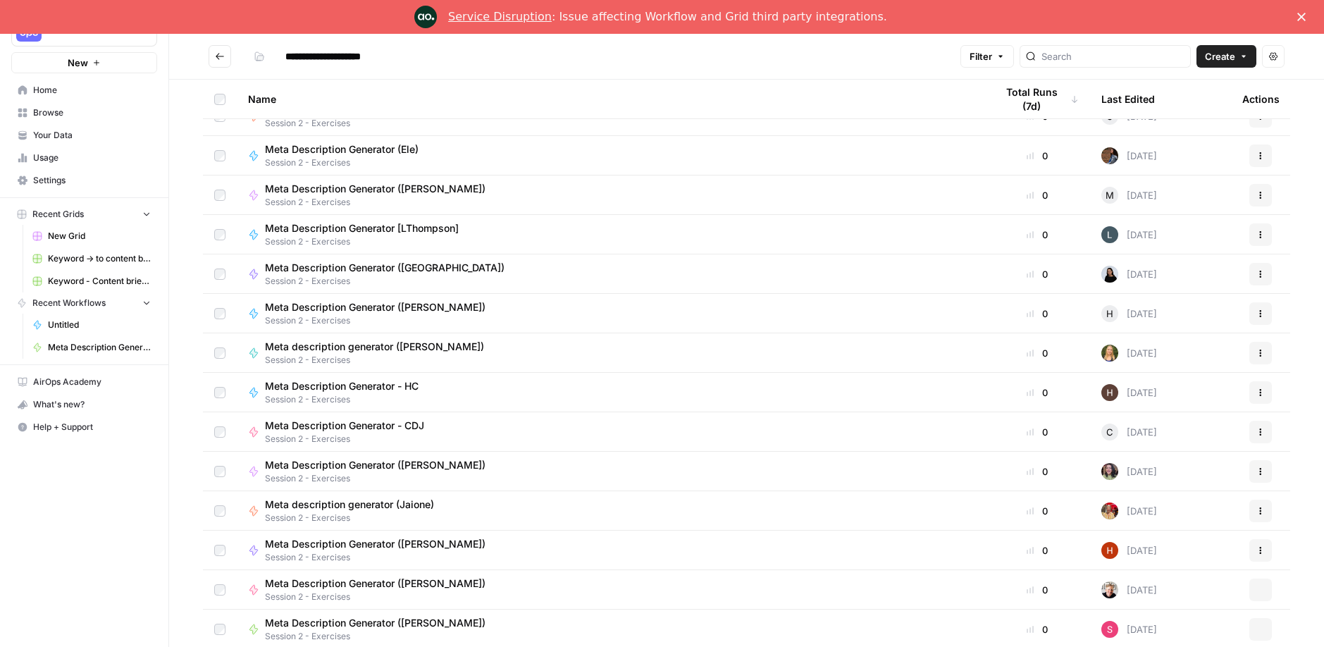
scroll to position [34, 0]
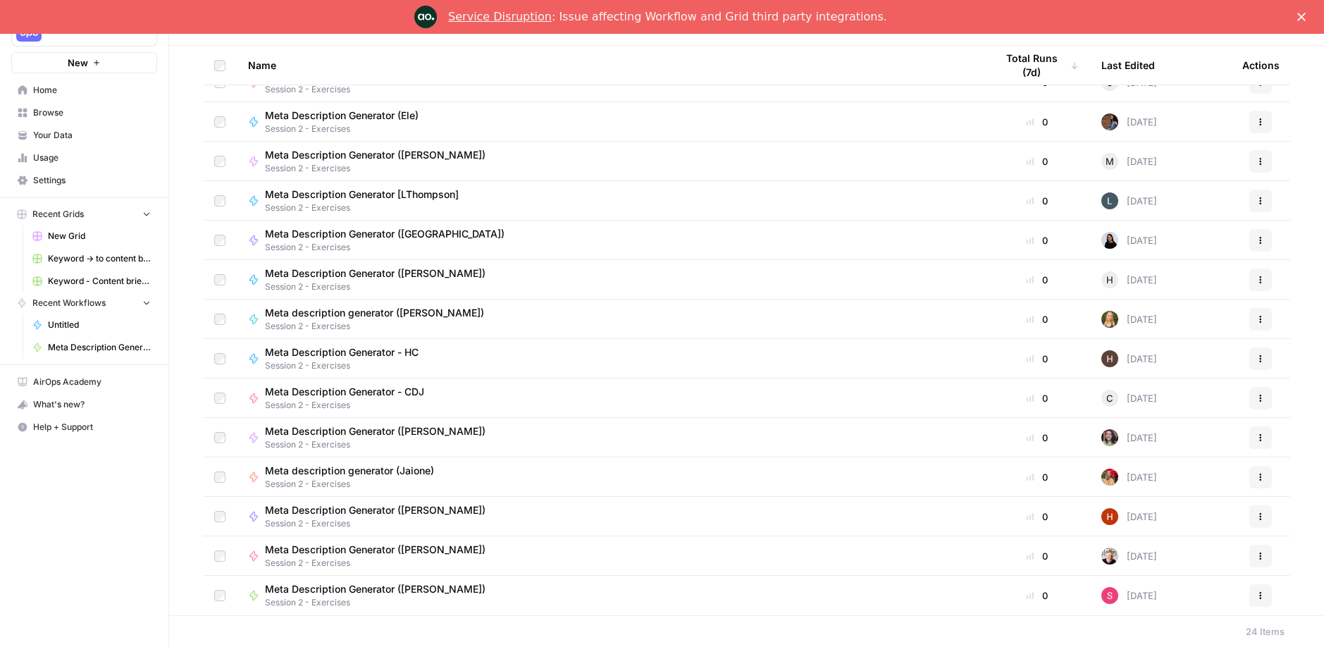
click at [385, 597] on span "Session 2 - Exercises" at bounding box center [381, 602] width 232 height 13
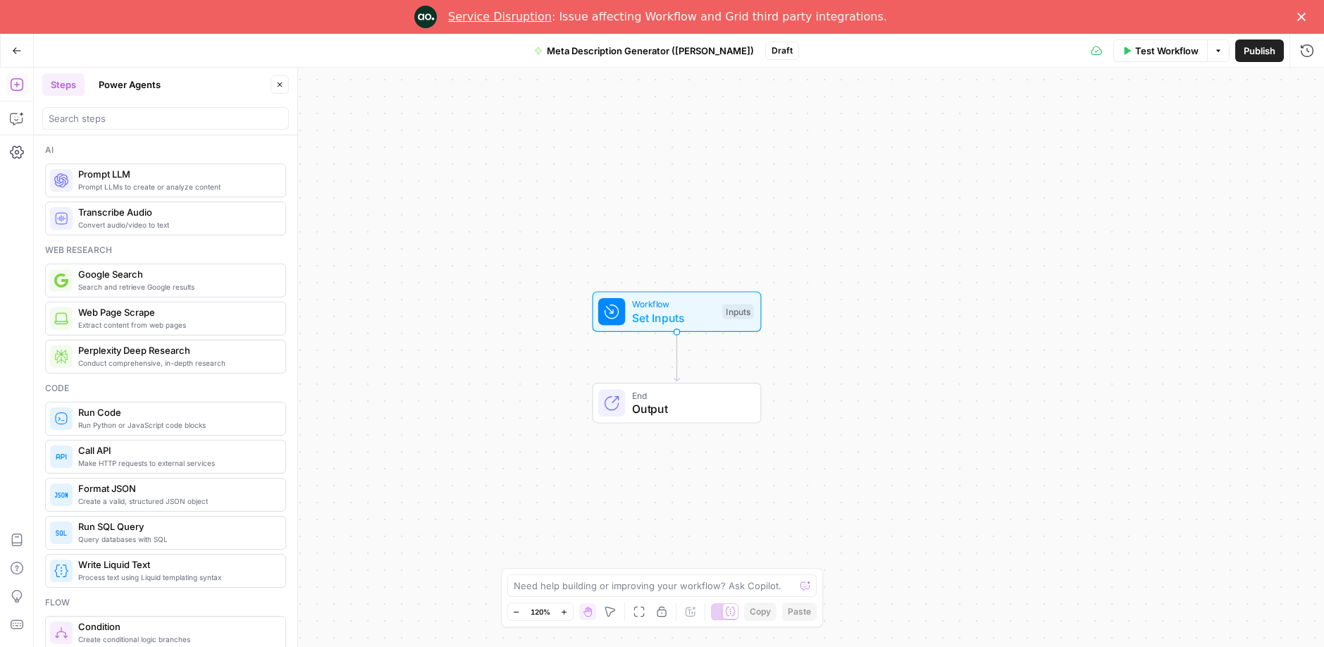
click at [199, 317] on span "Web Page Scrape" at bounding box center [176, 312] width 196 height 14
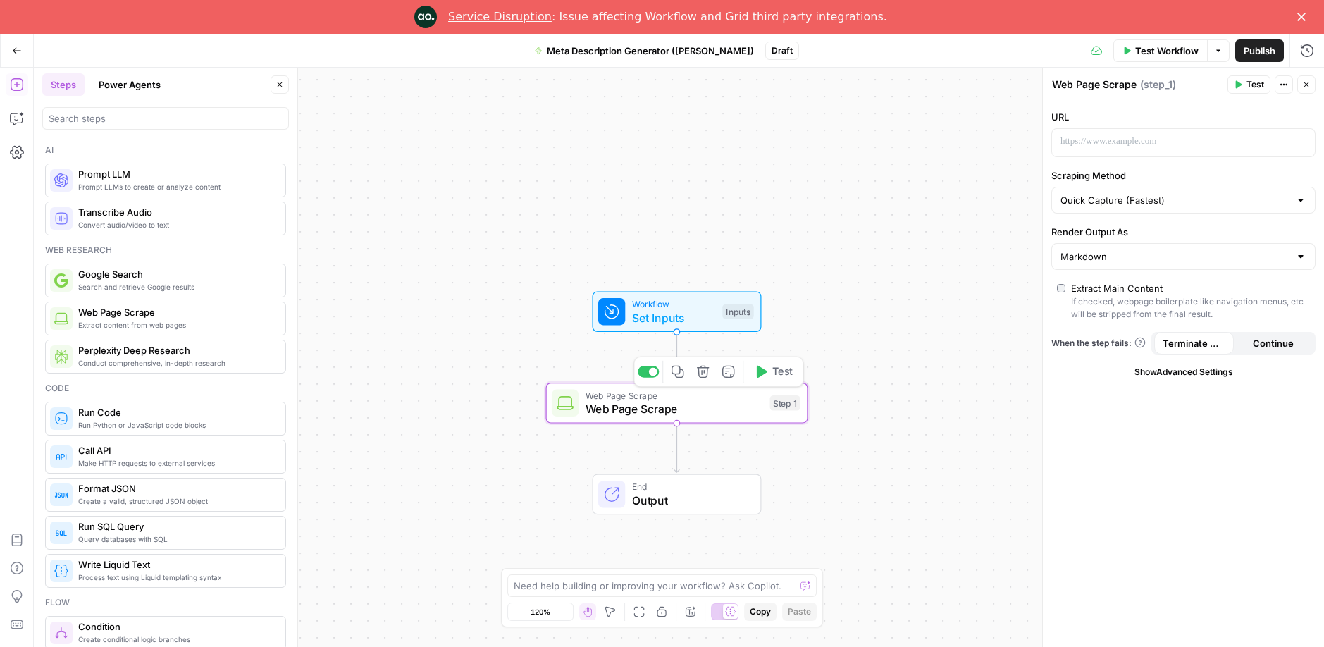
click at [753, 406] on span "Web Page Scrape" at bounding box center [675, 408] width 178 height 17
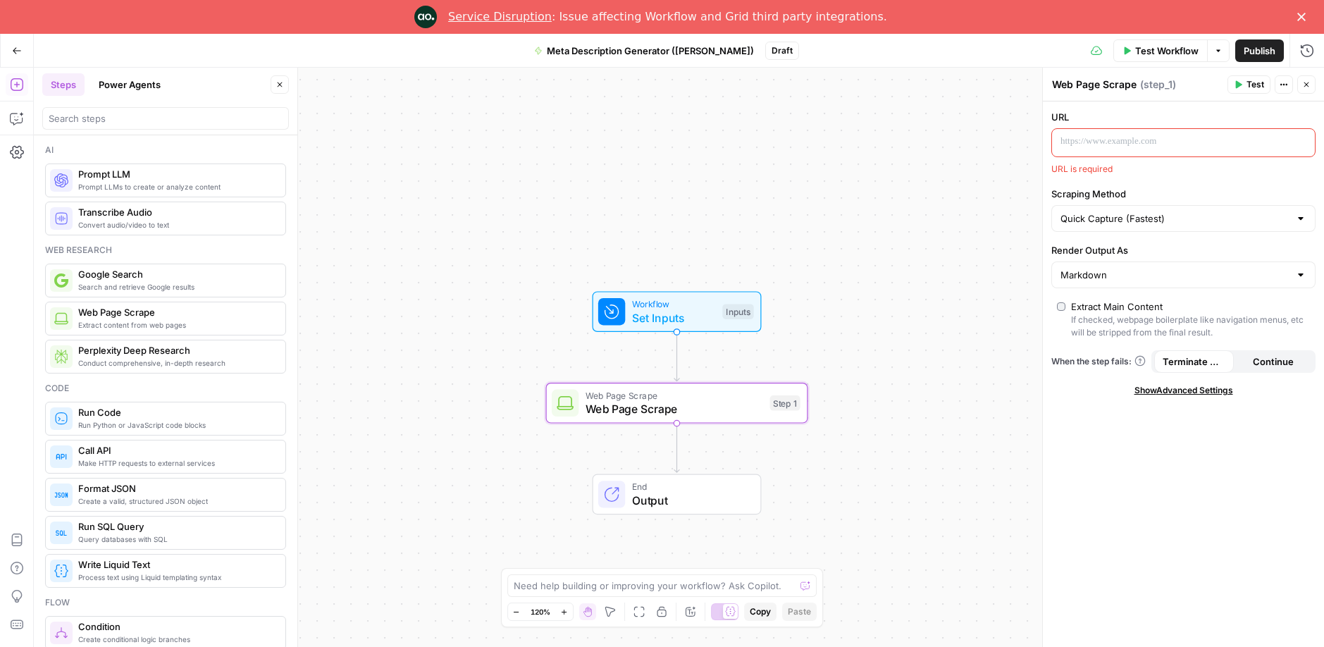
click at [17, 51] on icon "button" at bounding box center [17, 51] width 10 height 10
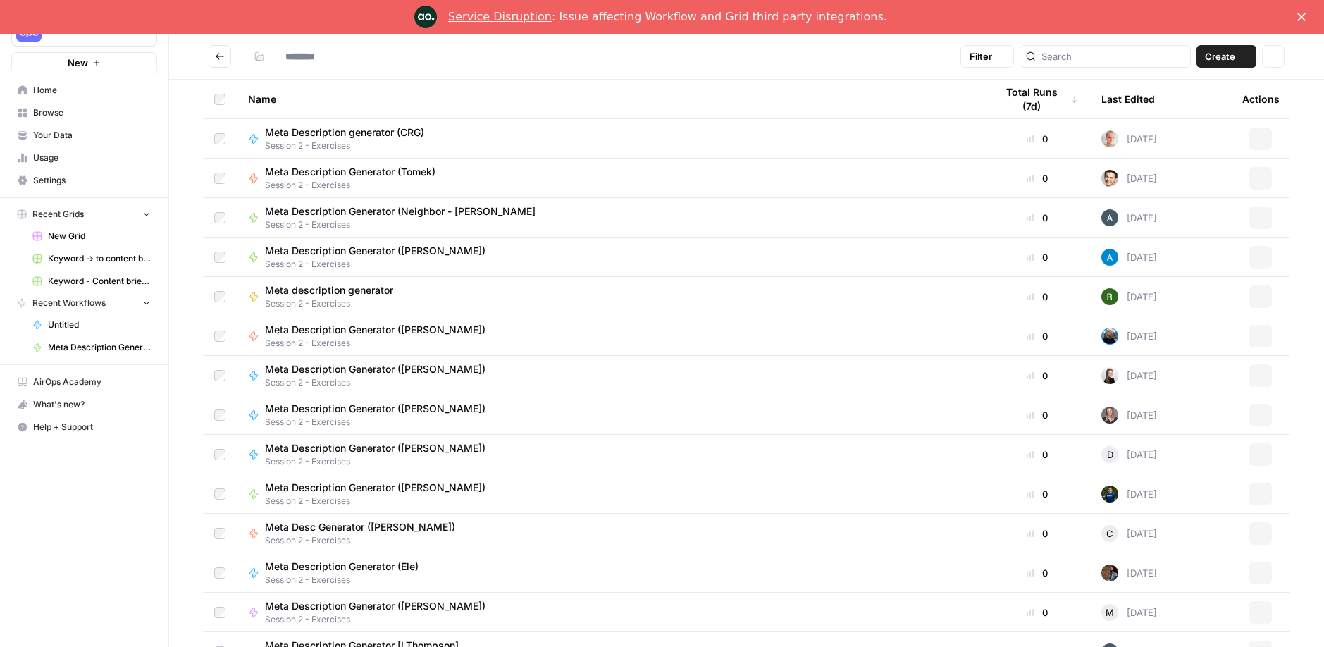
type input "**********"
click at [149, 216] on icon "button" at bounding box center [147, 214] width 10 height 10
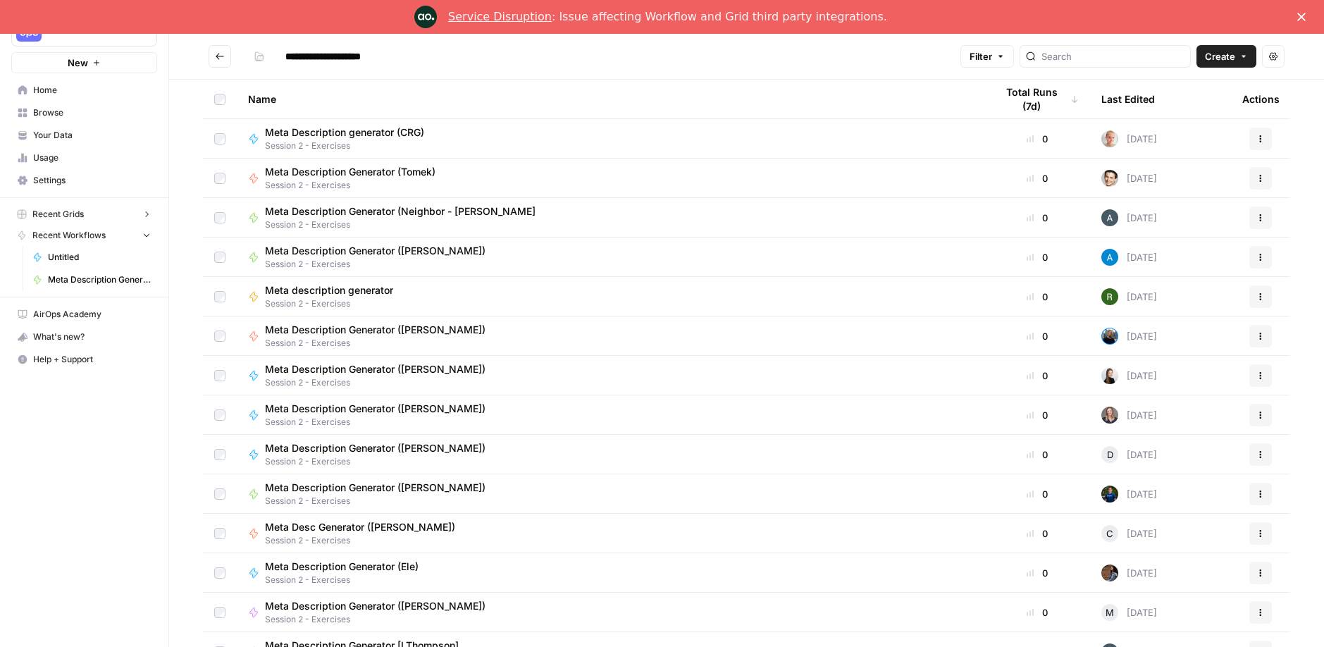
click at [147, 232] on icon "button" at bounding box center [147, 235] width 10 height 10
click at [47, 94] on span "Home" at bounding box center [92, 90] width 118 height 13
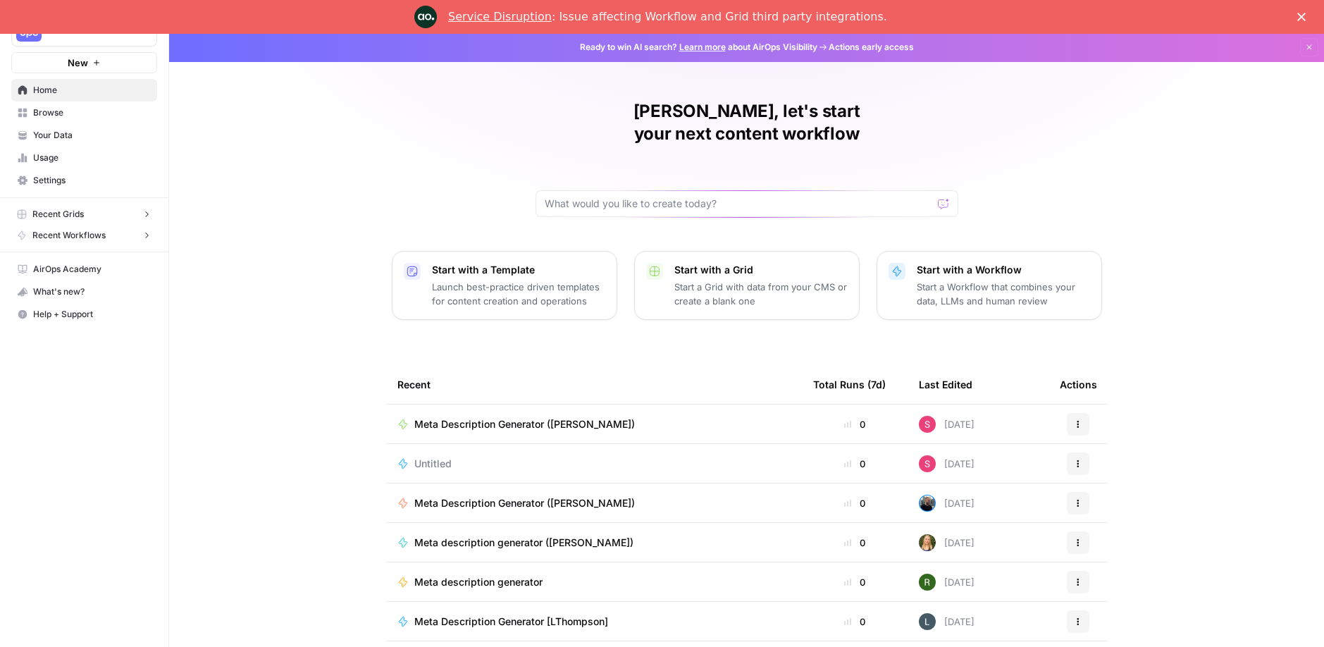
scroll to position [34, 0]
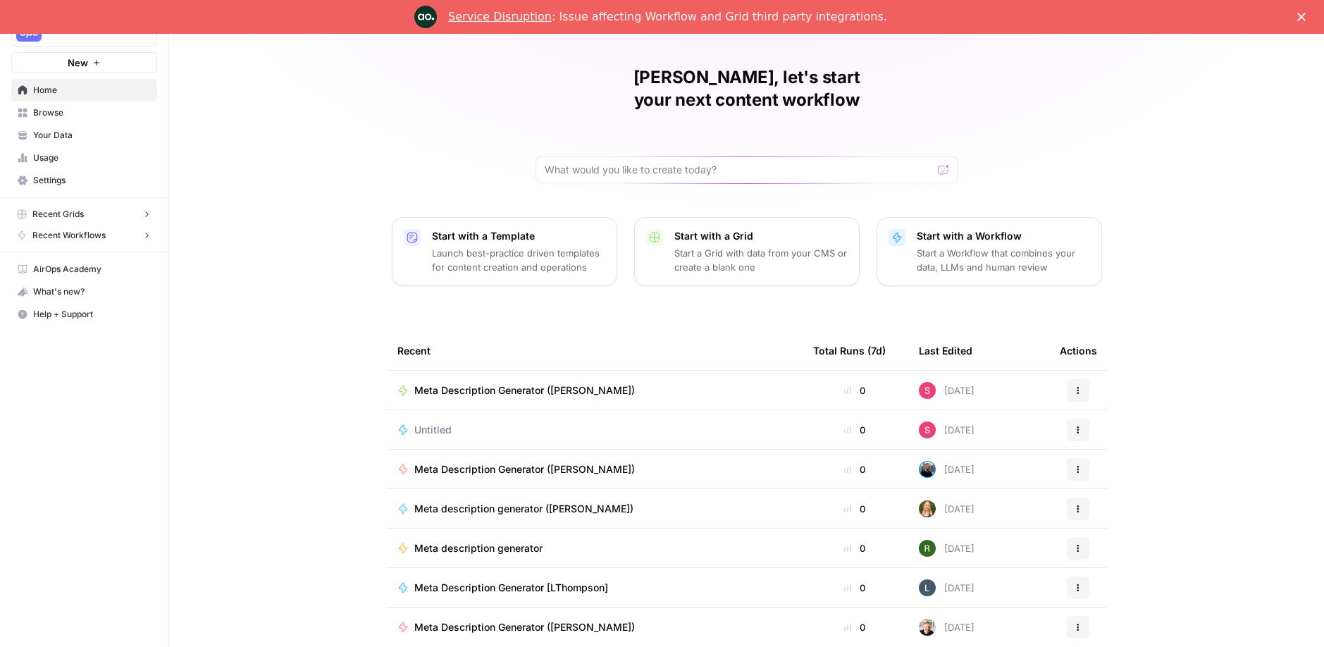
click at [1080, 544] on icon "button" at bounding box center [1078, 548] width 8 height 8
click at [290, 424] on div "Shannon, let's start your next content workflow Start with a Template Launch be…" at bounding box center [746, 334] width 1155 height 671
click at [453, 541] on span "Meta description generator" at bounding box center [478, 548] width 128 height 14
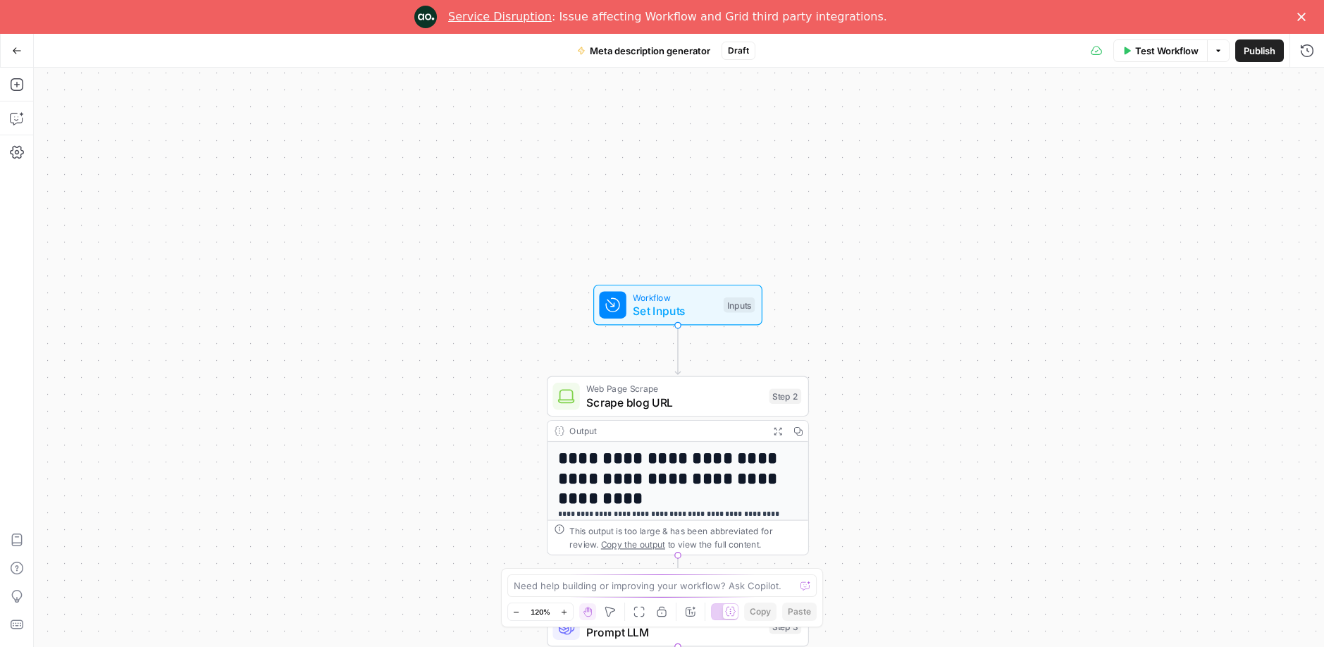
click at [1304, 14] on polygon "Close" at bounding box center [1301, 17] width 8 height 8
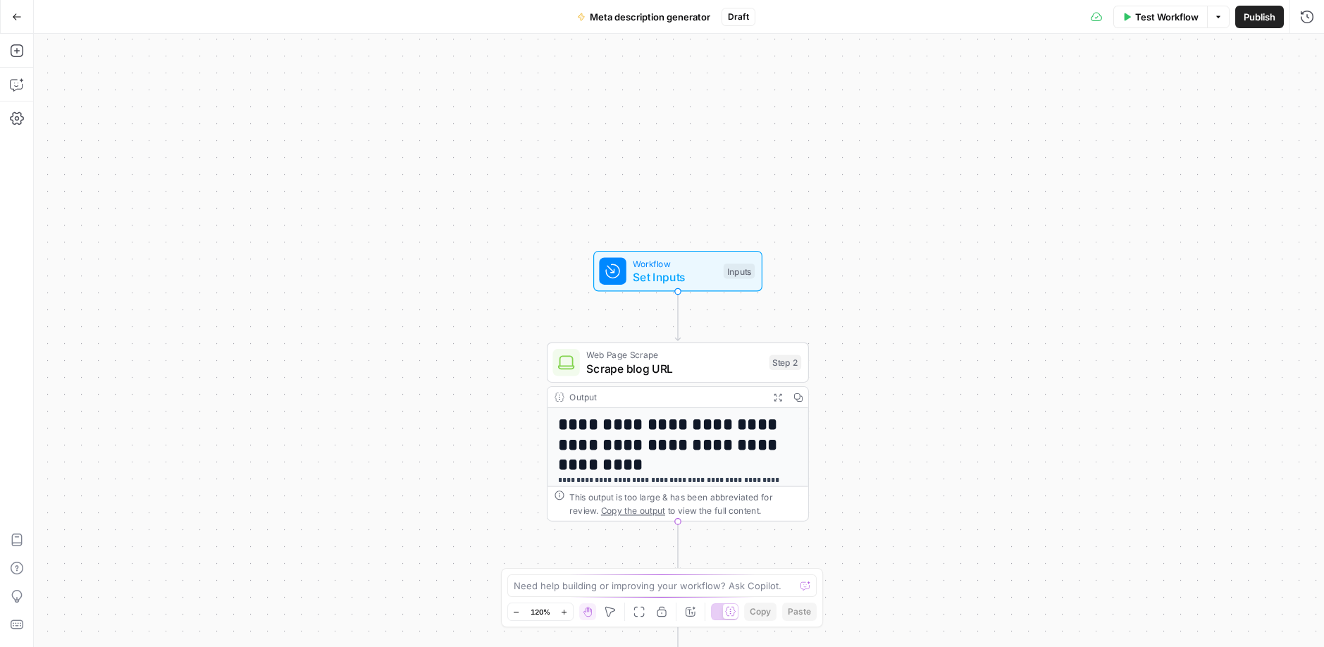
click at [12, 21] on icon "button" at bounding box center [17, 17] width 10 height 10
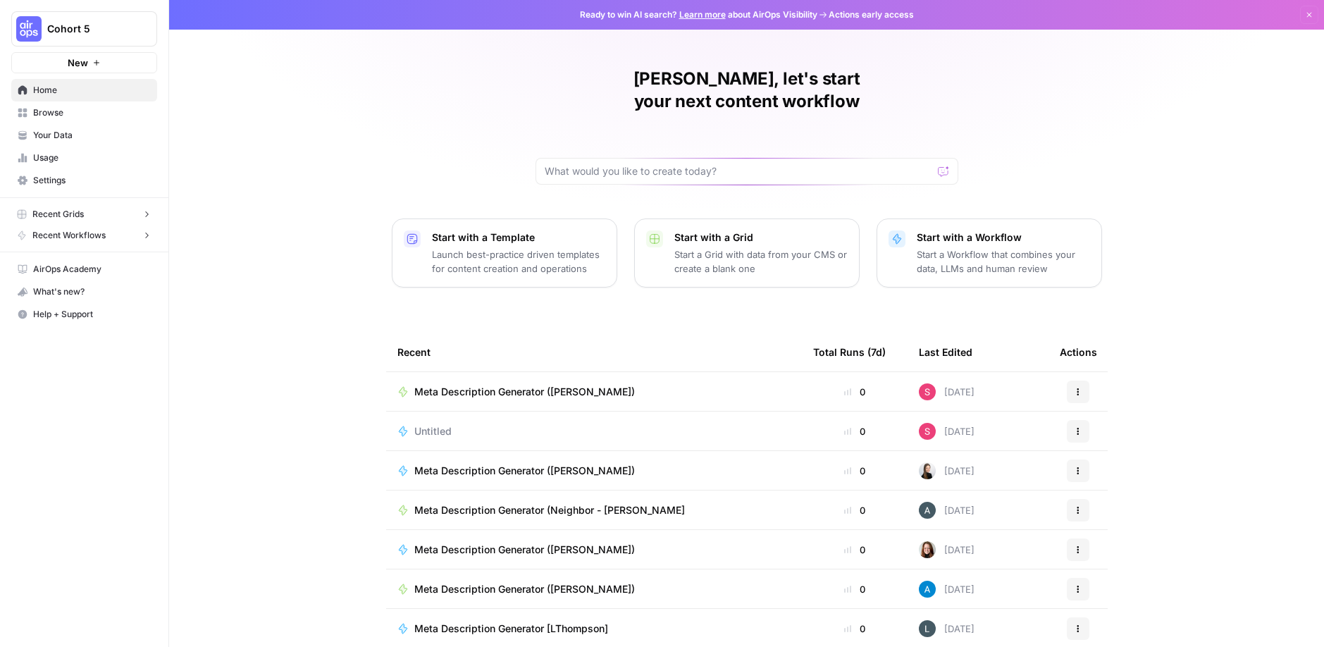
scroll to position [1, 0]
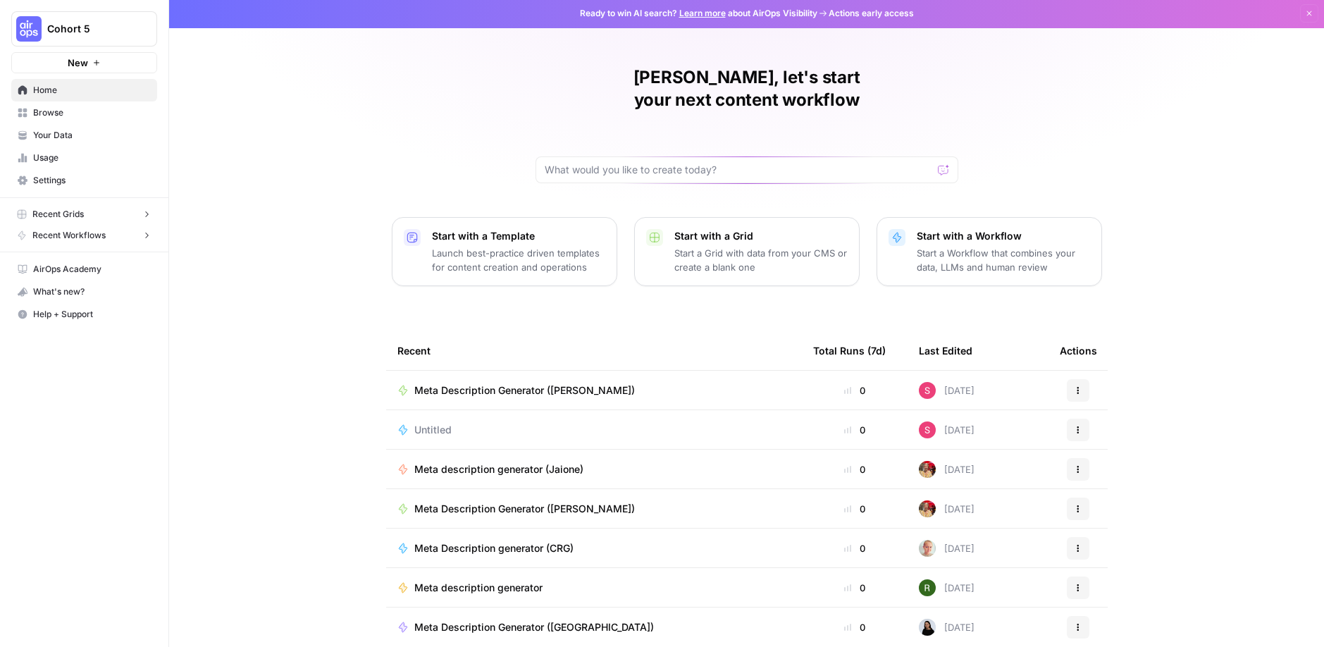
click at [68, 215] on span "Recent Grids" at bounding box center [57, 214] width 51 height 13
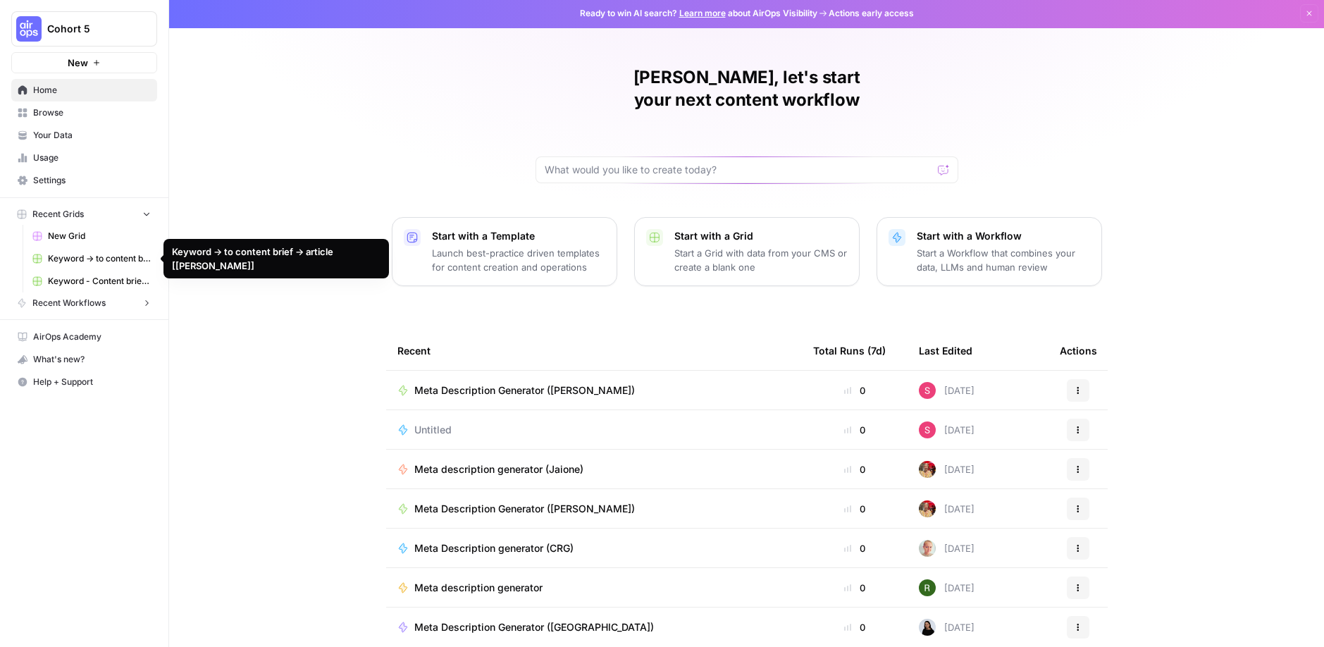
click at [63, 255] on span "Keyword -> to content brief -> article [Reid AirOps]" at bounding box center [99, 258] width 103 height 13
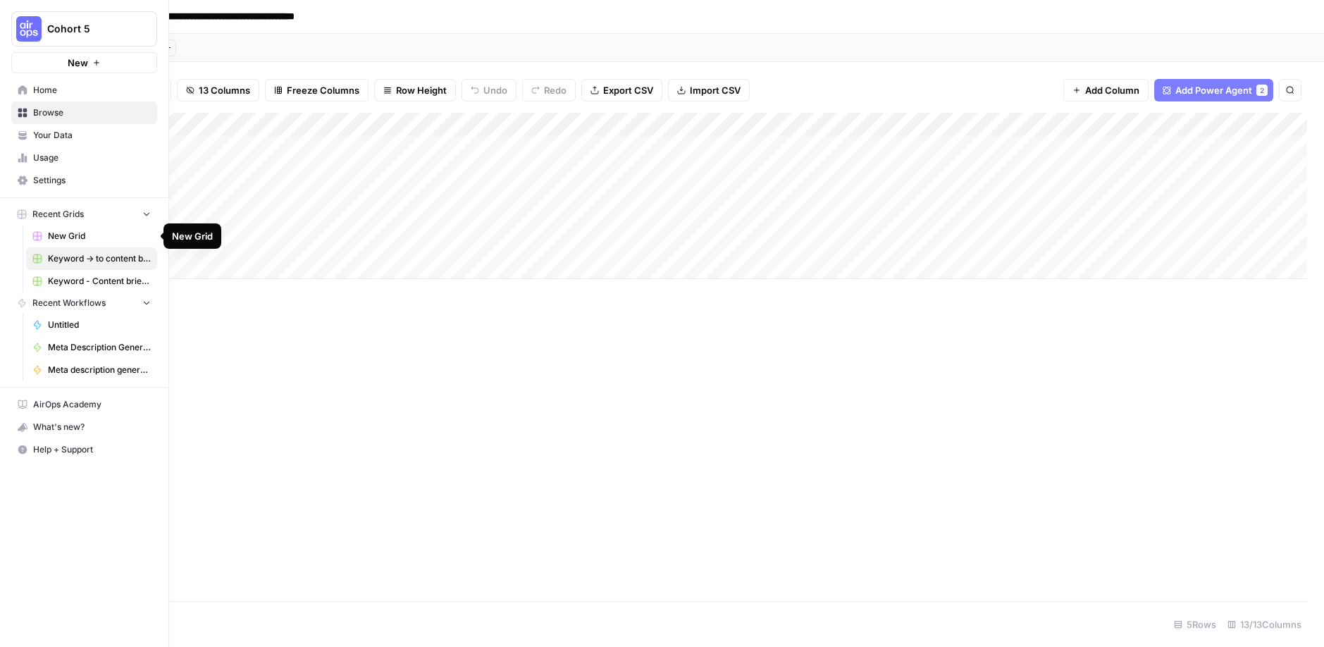
click at [62, 214] on span "Recent Grids" at bounding box center [57, 214] width 51 height 13
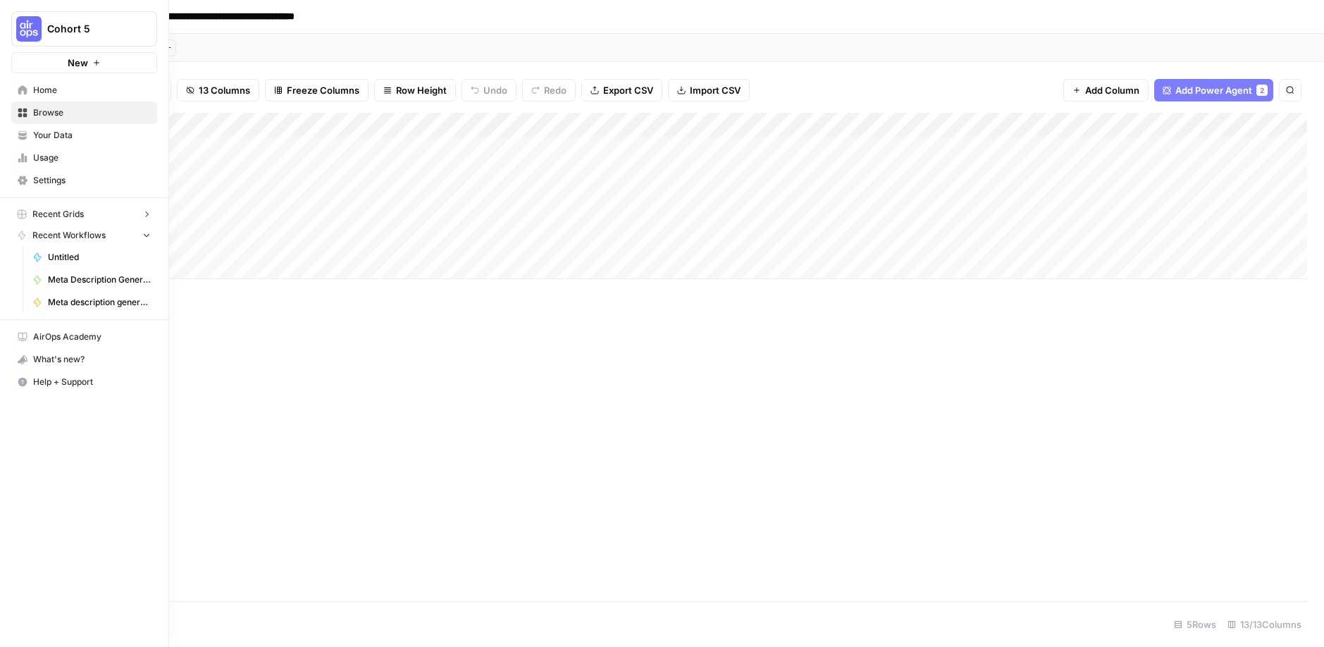
click at [62, 214] on span "Recent Grids" at bounding box center [57, 214] width 51 height 13
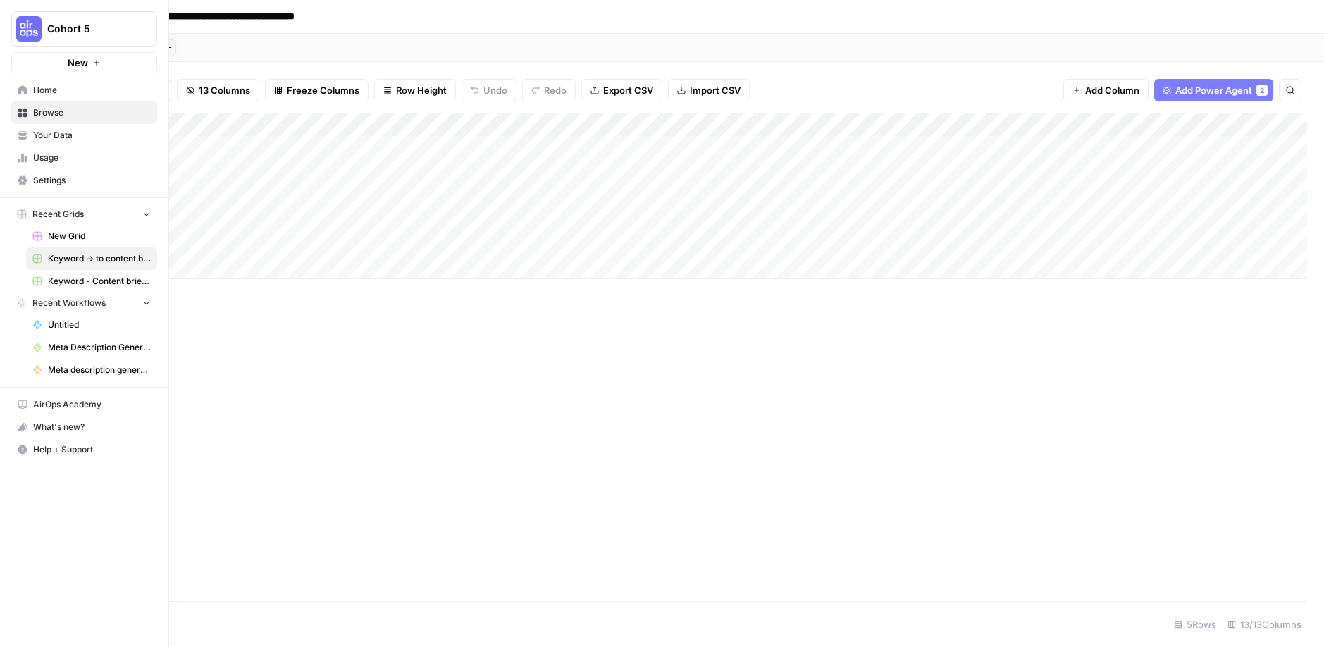
click at [47, 93] on span "Home" at bounding box center [92, 90] width 118 height 13
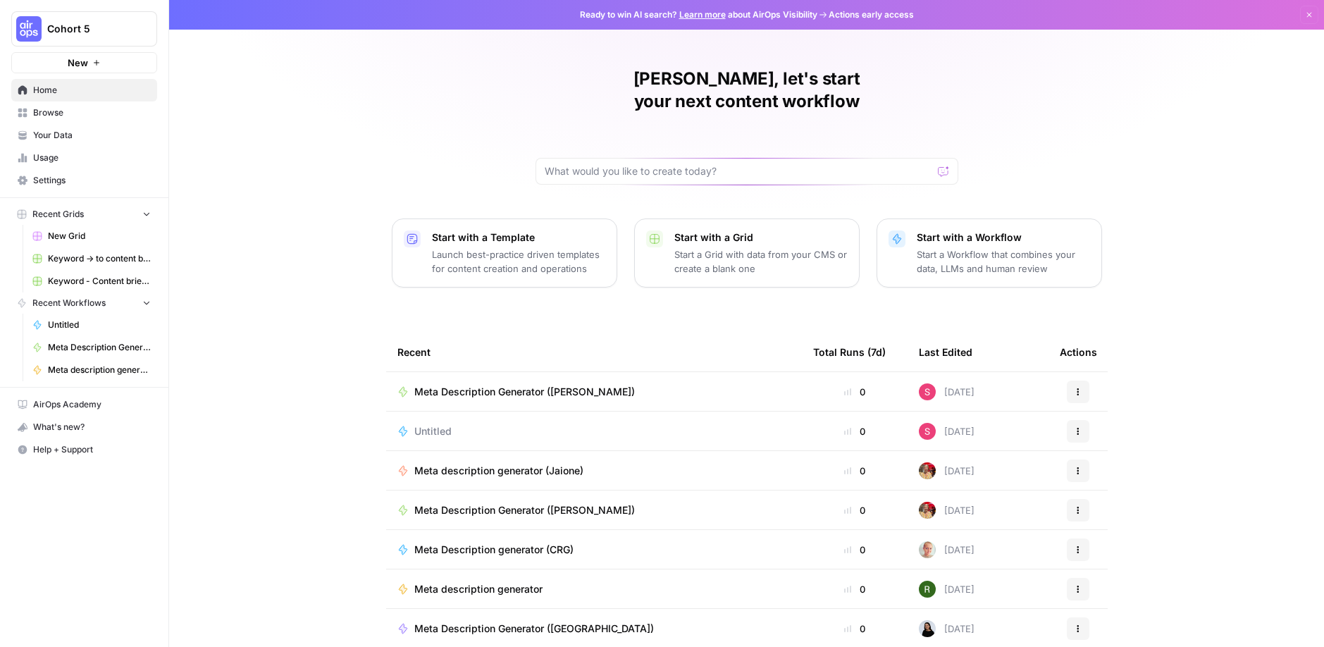
scroll to position [1, 0]
click at [66, 218] on span "Recent Grids" at bounding box center [57, 214] width 51 height 13
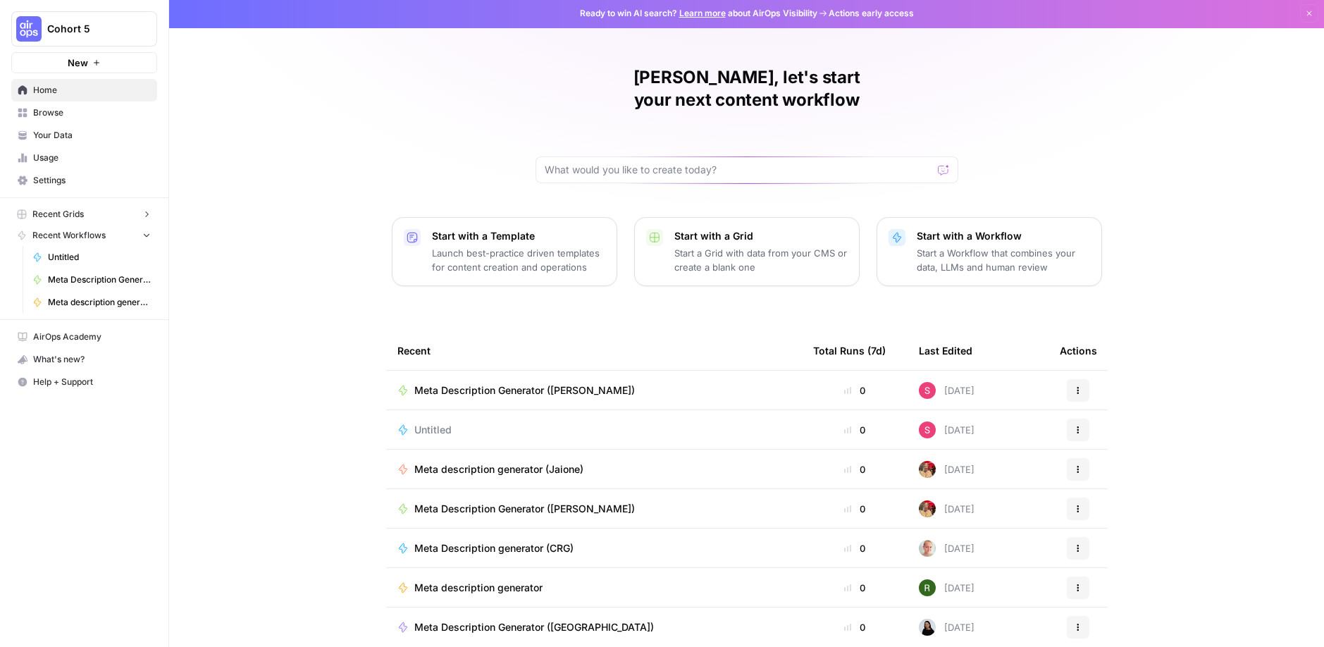
click at [291, 548] on div "Shannon, let's start your next content workflow Start with a Template Launch be…" at bounding box center [746, 334] width 1155 height 671
